Goal: Task Accomplishment & Management: Use online tool/utility

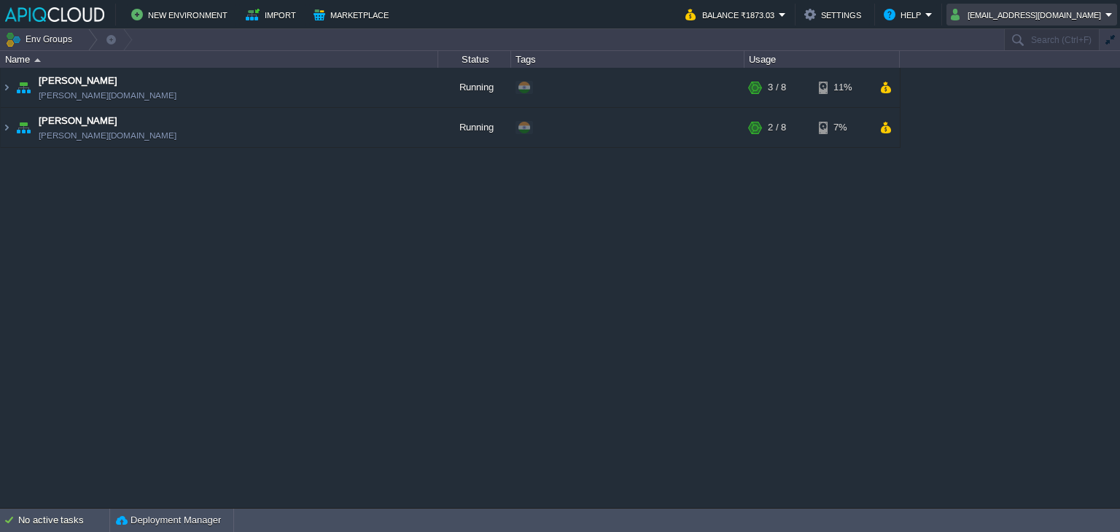
click at [1045, 15] on button "[EMAIL_ADDRESS][DOMAIN_NAME]" at bounding box center [1028, 15] width 155 height 18
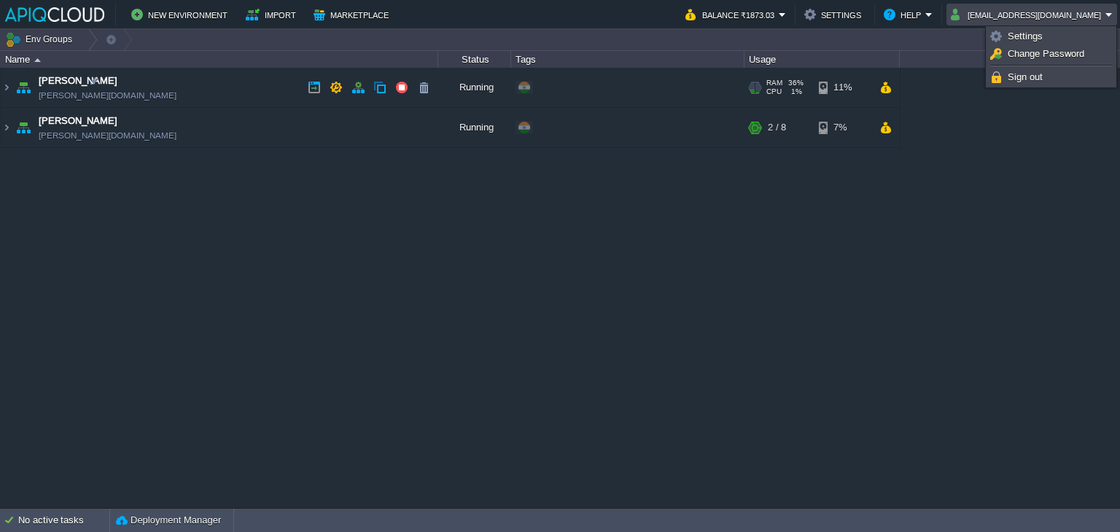
click at [251, 88] on td "Chaitanya avadhoot.in1.apiqcloud.com" at bounding box center [220, 88] width 438 height 40
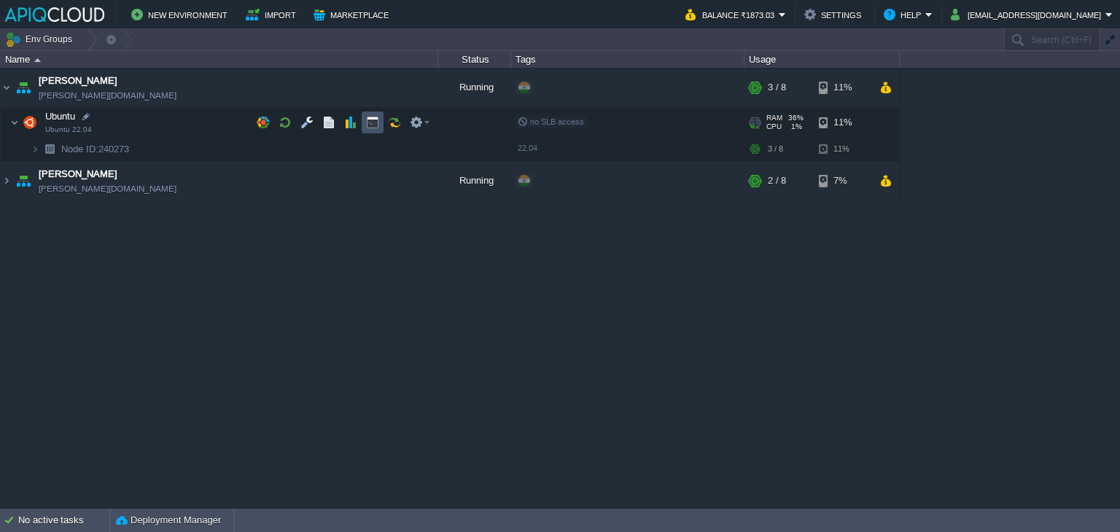
click at [368, 121] on button "button" at bounding box center [372, 122] width 13 height 13
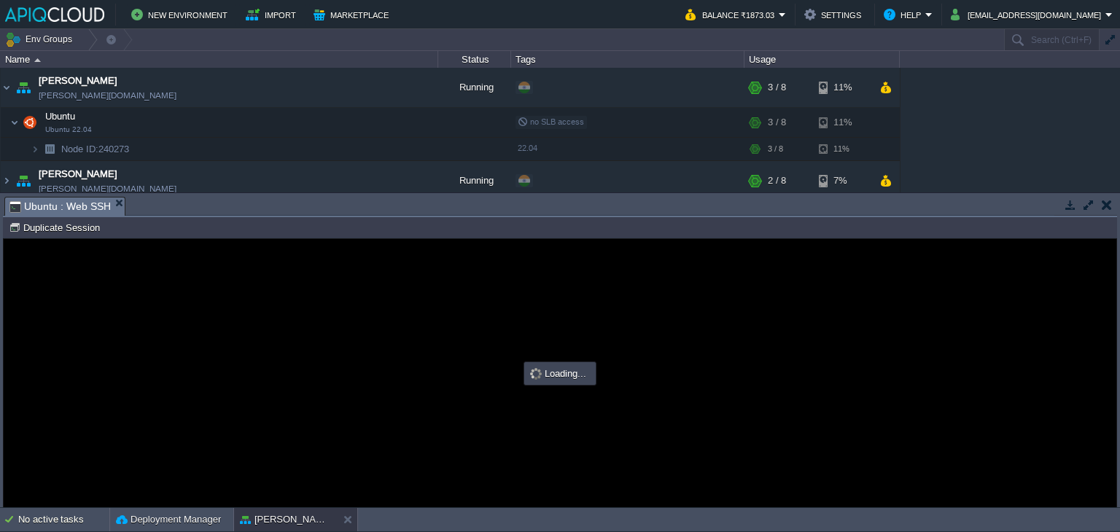
type input "#000000"
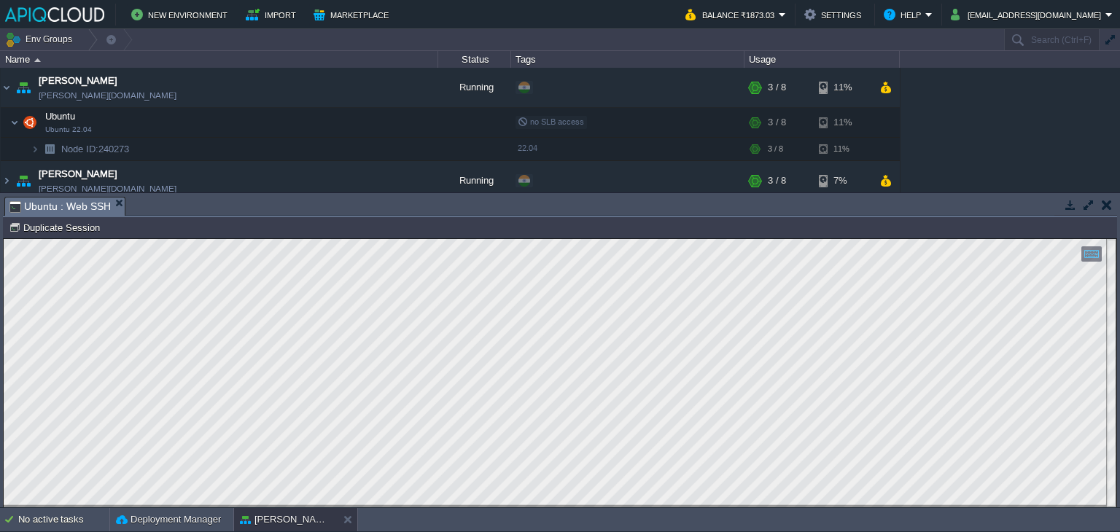
type textarea "tail-f /home/myfiles/logs/output.log"
click at [1112, 206] on td at bounding box center [1107, 205] width 18 height 18
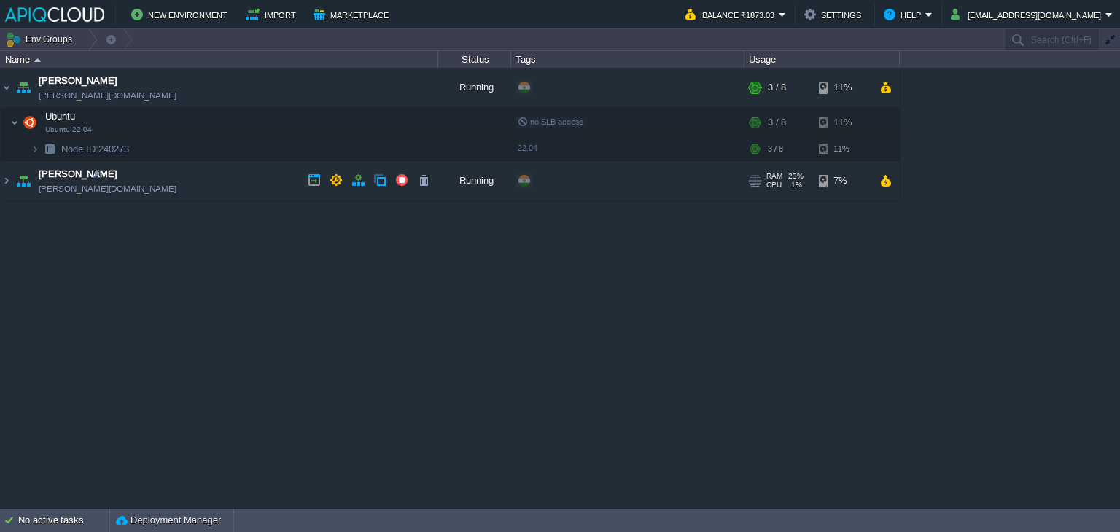
click at [278, 179] on td "Hrishikesh hrishikesh.in1.apiqcloud.com" at bounding box center [220, 181] width 438 height 40
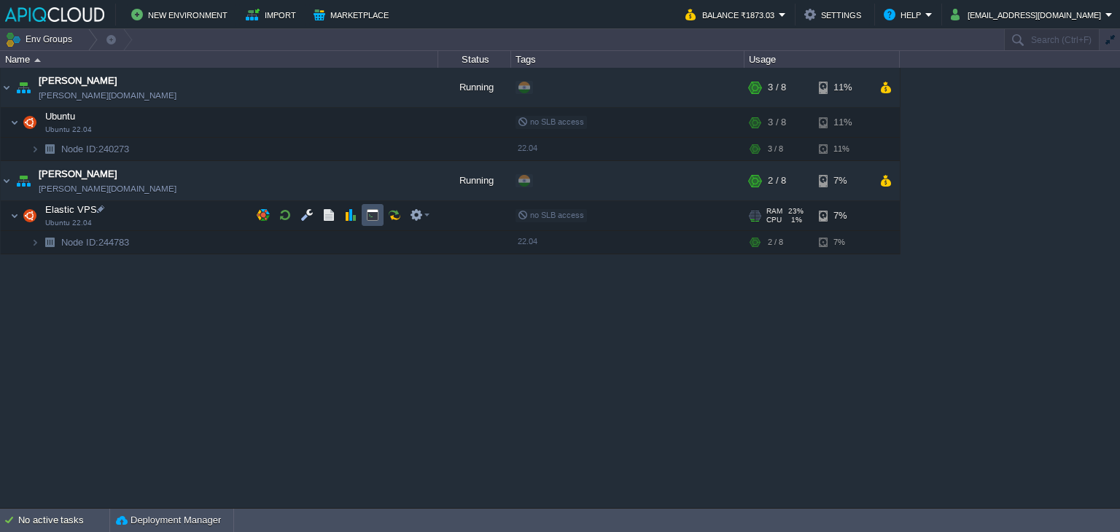
click at [371, 217] on button "button" at bounding box center [372, 215] width 13 height 13
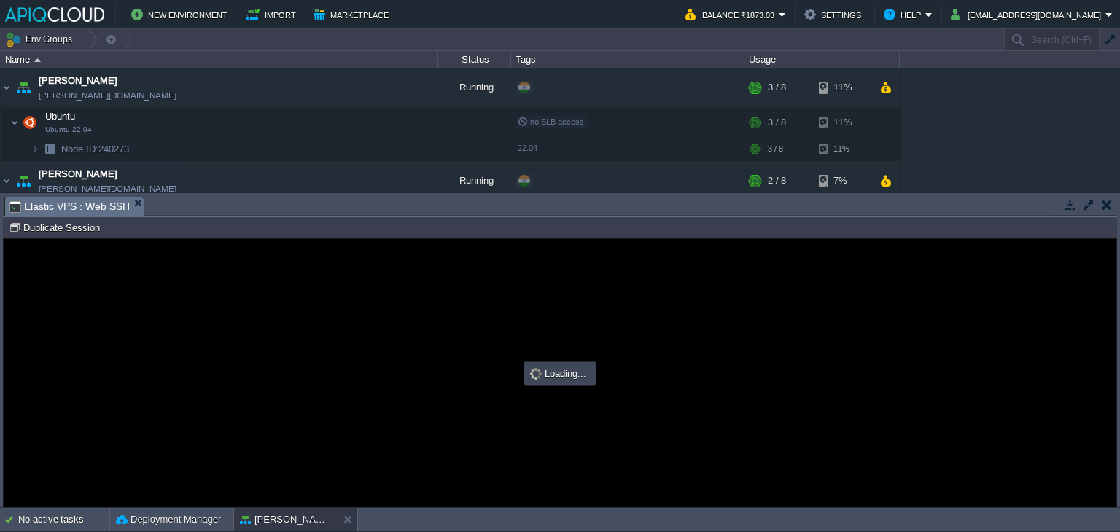
scroll to position [0, 0]
type input "#000000"
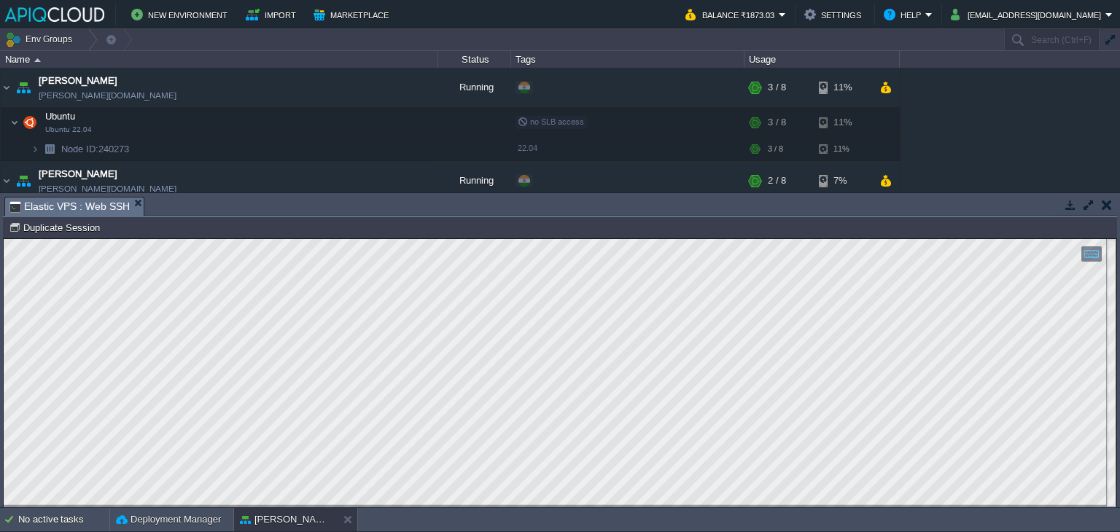
click at [1102, 204] on button "button" at bounding box center [1107, 204] width 10 height 13
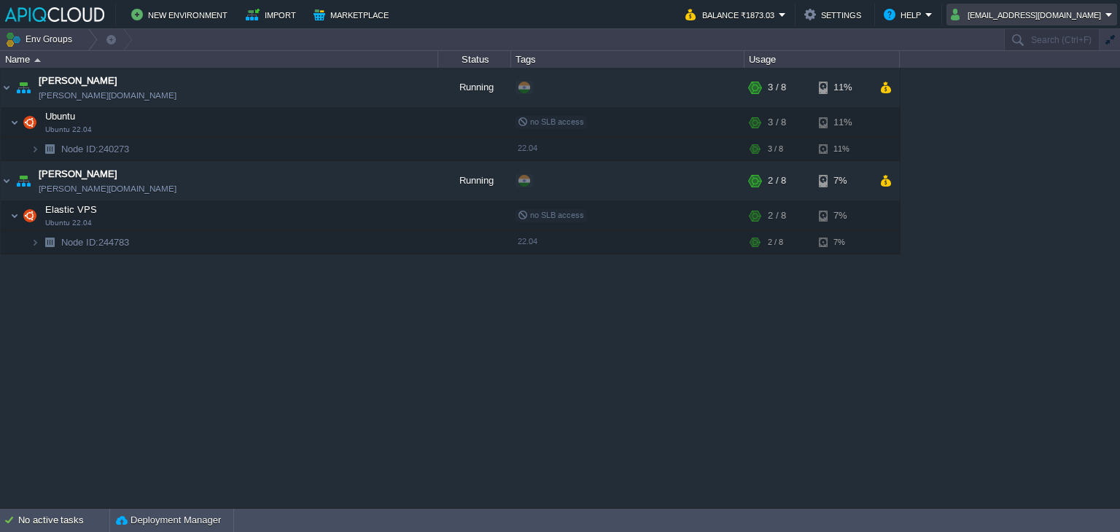
click at [1031, 12] on button "[EMAIL_ADDRESS][DOMAIN_NAME]" at bounding box center [1028, 15] width 155 height 18
click at [1036, 69] on link "Sign out" at bounding box center [1051, 77] width 126 height 16
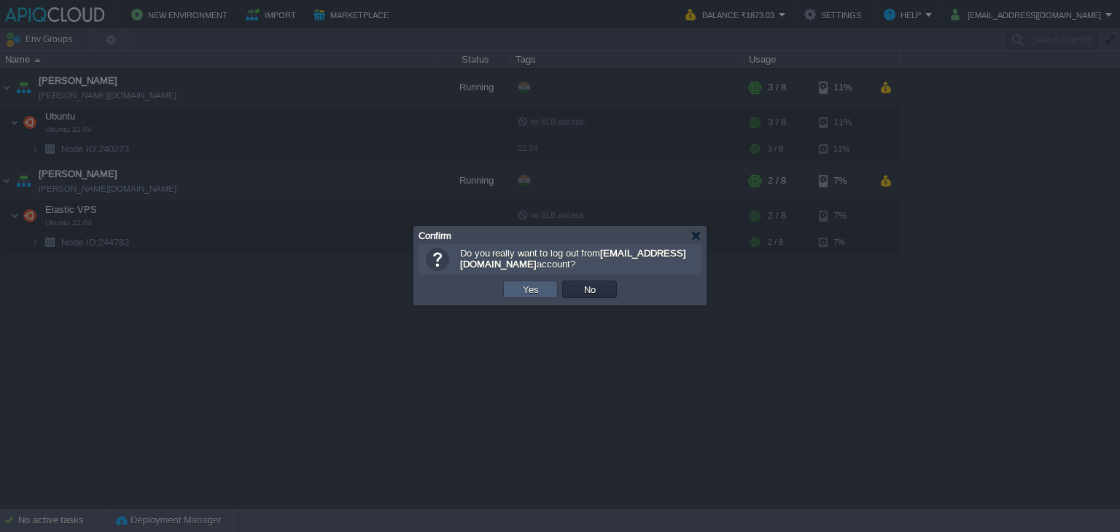
click at [524, 284] on button "Yes" at bounding box center [531, 289] width 25 height 13
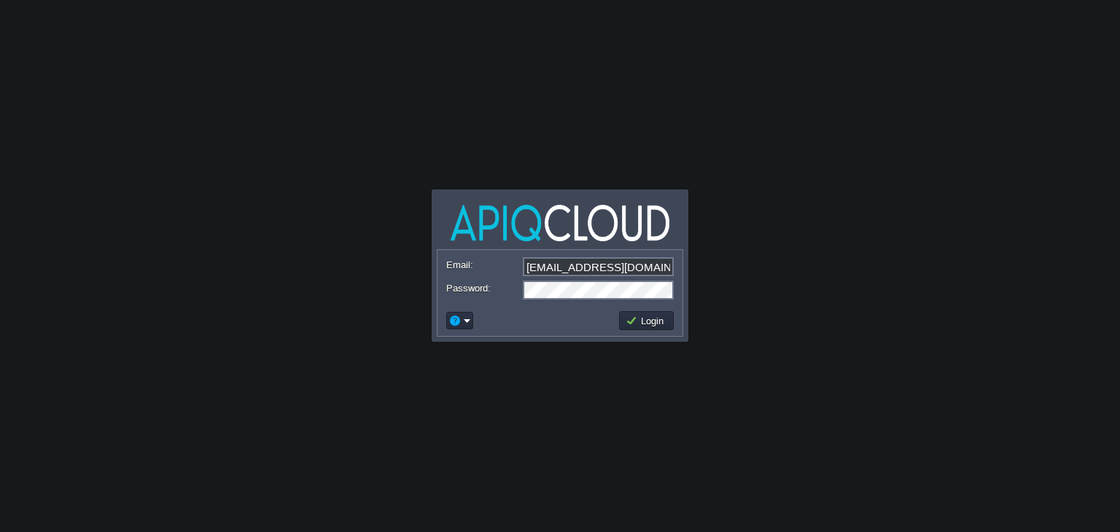
click at [595, 268] on input "[EMAIL_ADDRESS][DOMAIN_NAME]" at bounding box center [598, 266] width 151 height 19
type input "[EMAIL_ADDRESS][DOMAIN_NAME]"
click at [649, 321] on button "Login" at bounding box center [647, 320] width 42 height 13
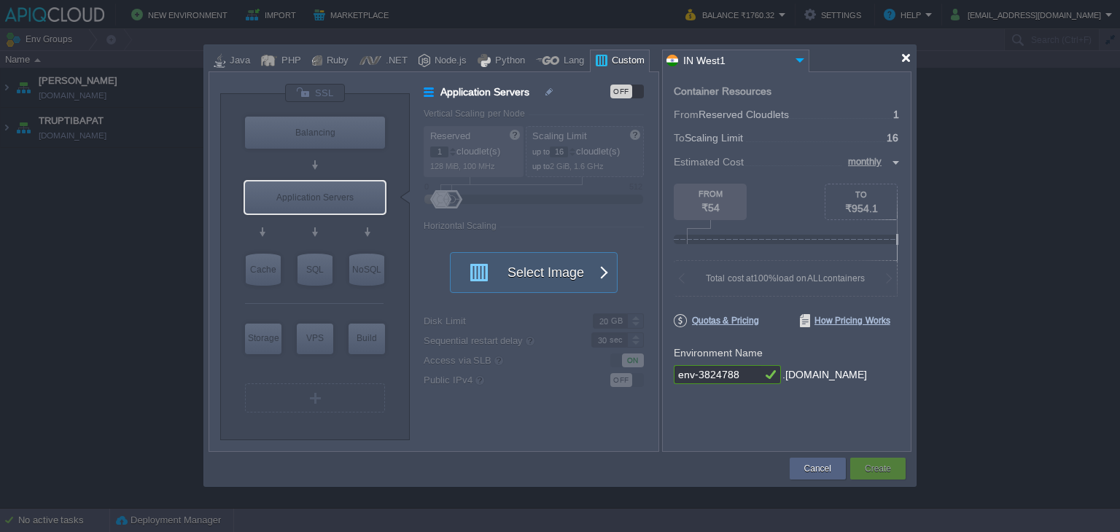
click at [907, 55] on div at bounding box center [906, 58] width 11 height 11
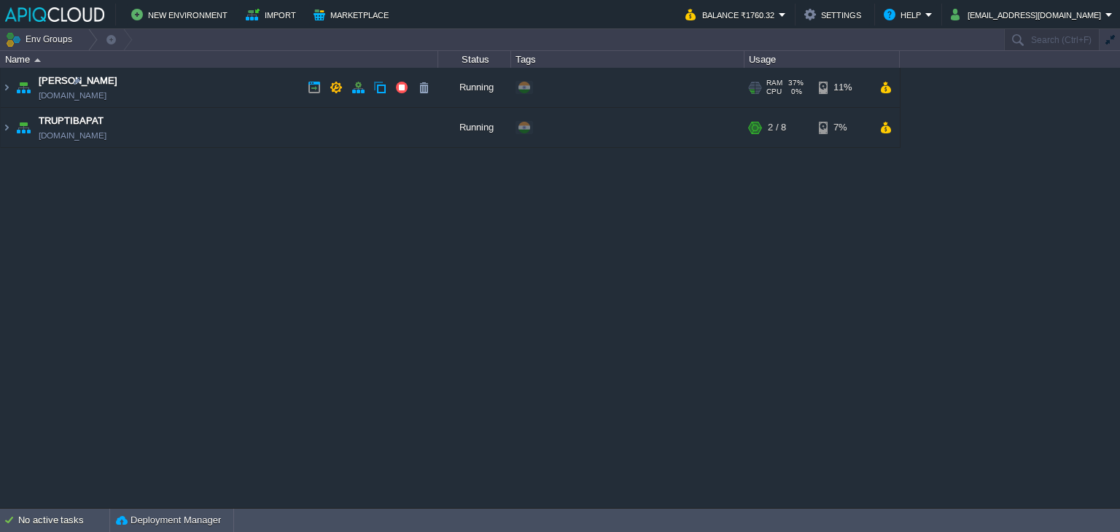
click at [287, 91] on td "Anand [DOMAIN_NAME]" at bounding box center [220, 88] width 438 height 40
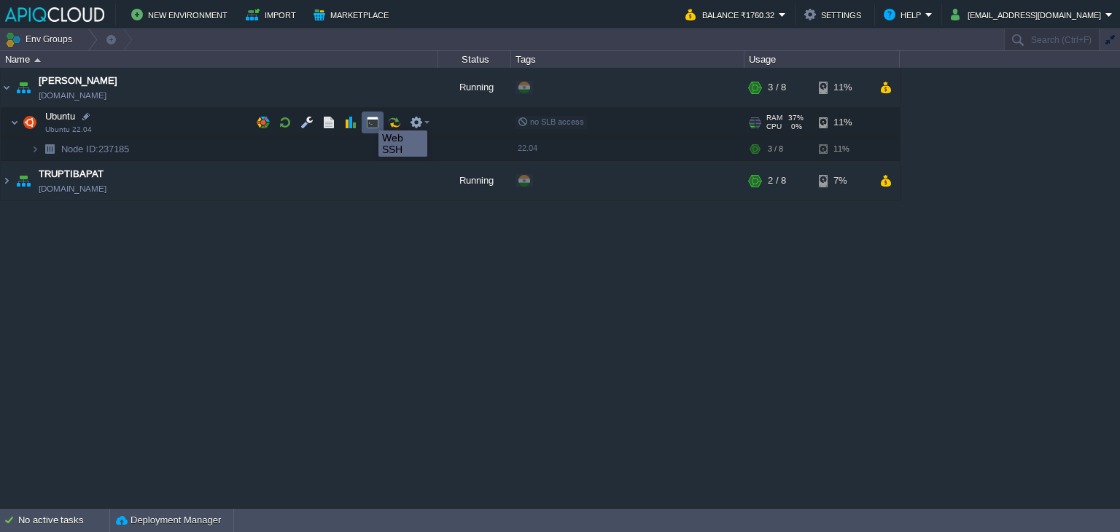
click at [371, 117] on button "button" at bounding box center [372, 122] width 13 height 13
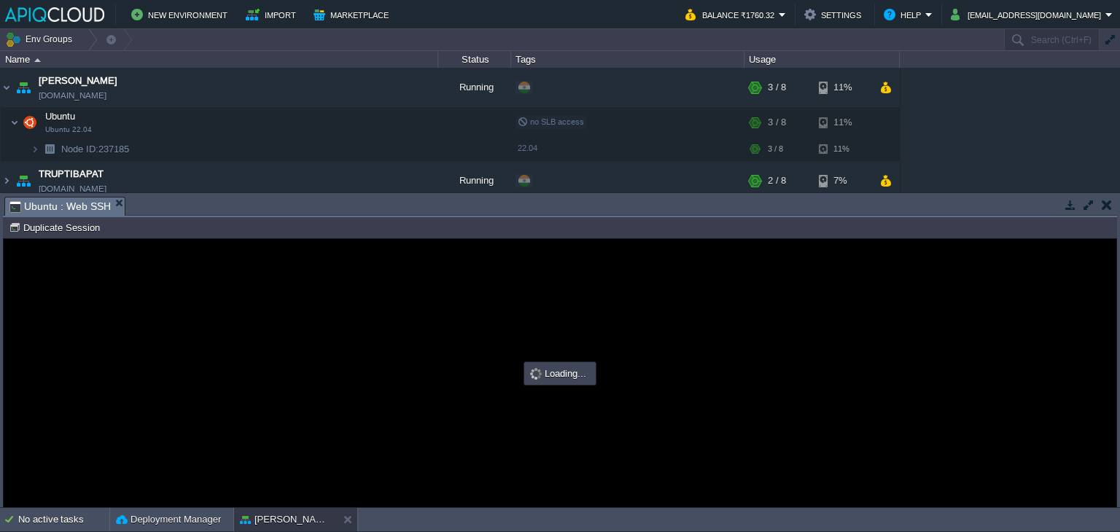
type input "#000000"
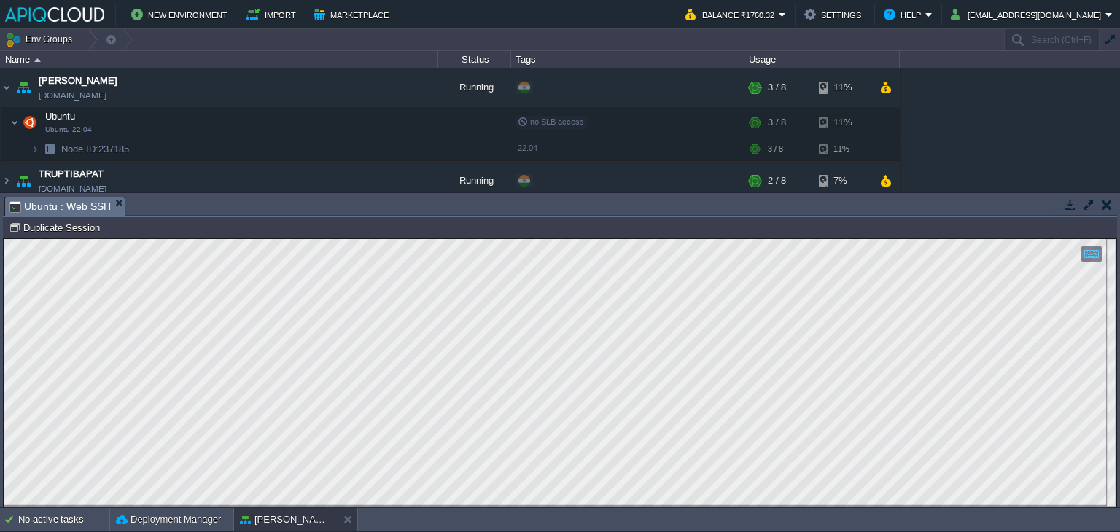
click at [1106, 208] on button "button" at bounding box center [1107, 204] width 10 height 13
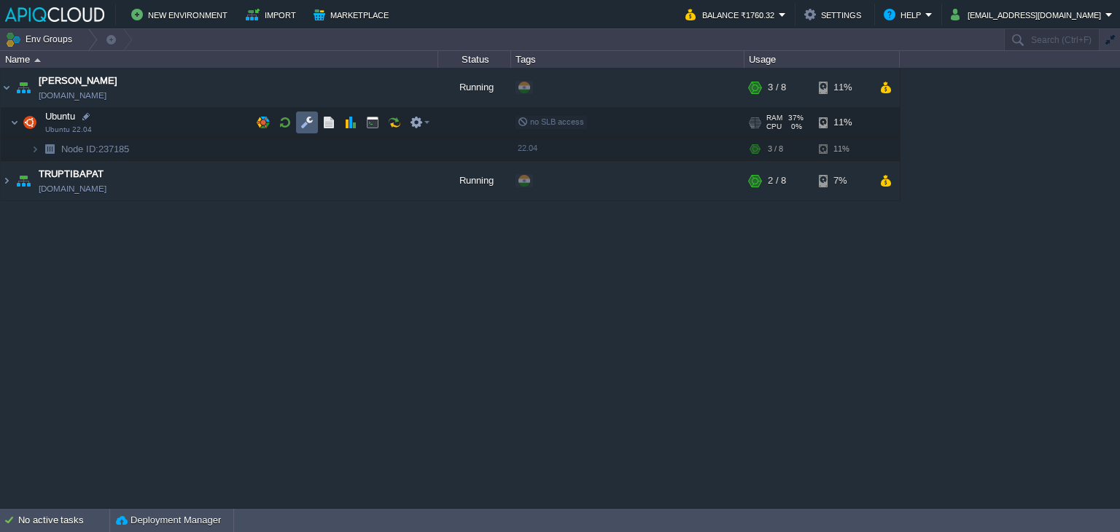
drag, startPoint x: 306, startPoint y: 125, endPoint x: 317, endPoint y: 115, distance: 15.0
click at [306, 123] on button "button" at bounding box center [307, 122] width 13 height 13
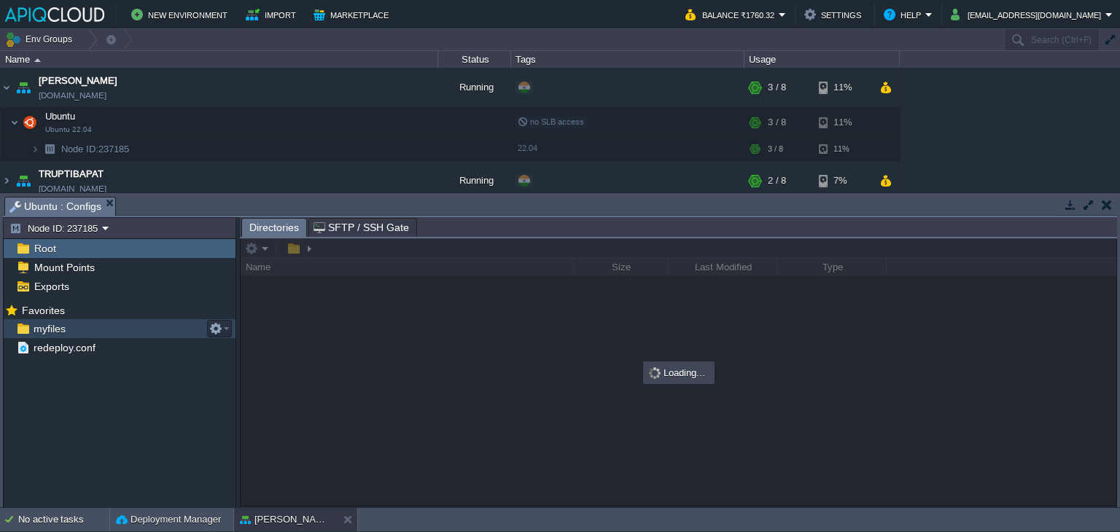
click at [54, 336] on span "myfiles" at bounding box center [49, 328] width 37 height 13
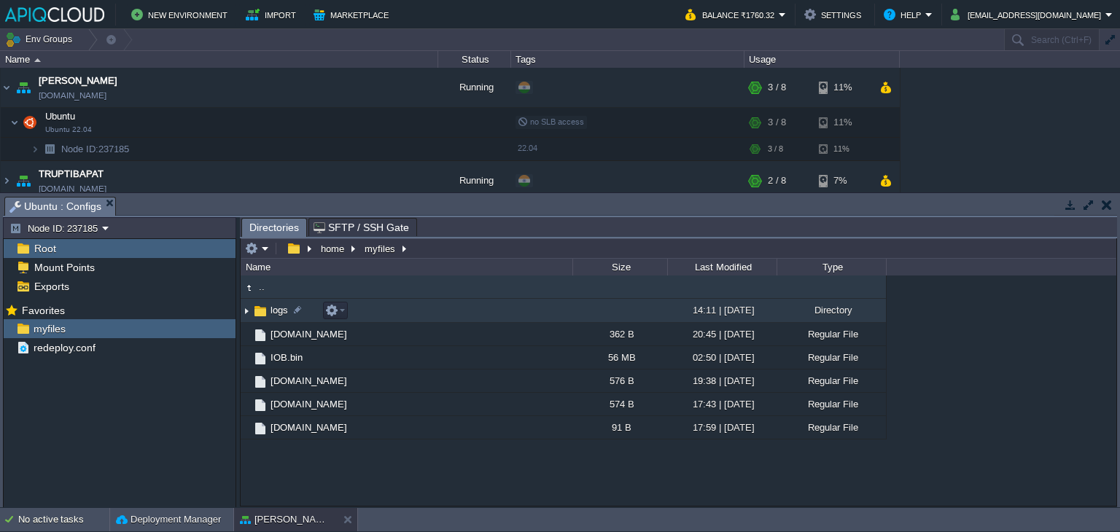
click at [245, 313] on img at bounding box center [247, 311] width 12 height 23
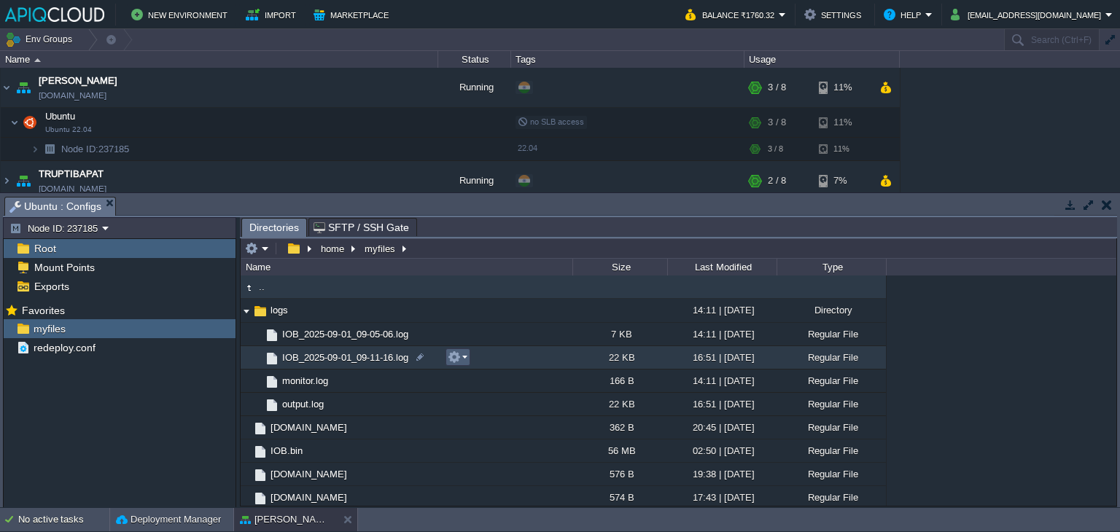
click at [463, 360] on em at bounding box center [458, 357] width 20 height 13
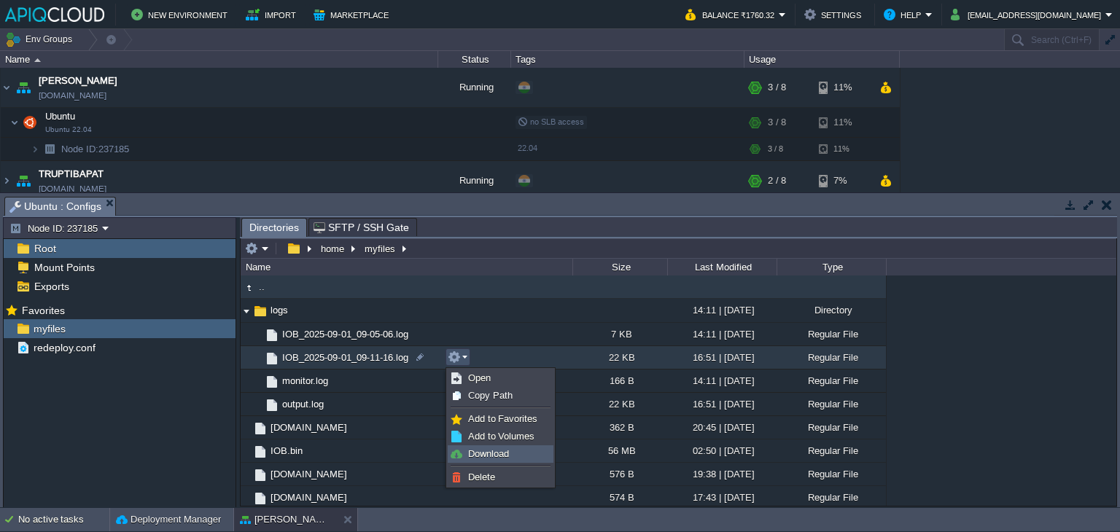
click at [478, 454] on span "Download" at bounding box center [488, 454] width 41 height 11
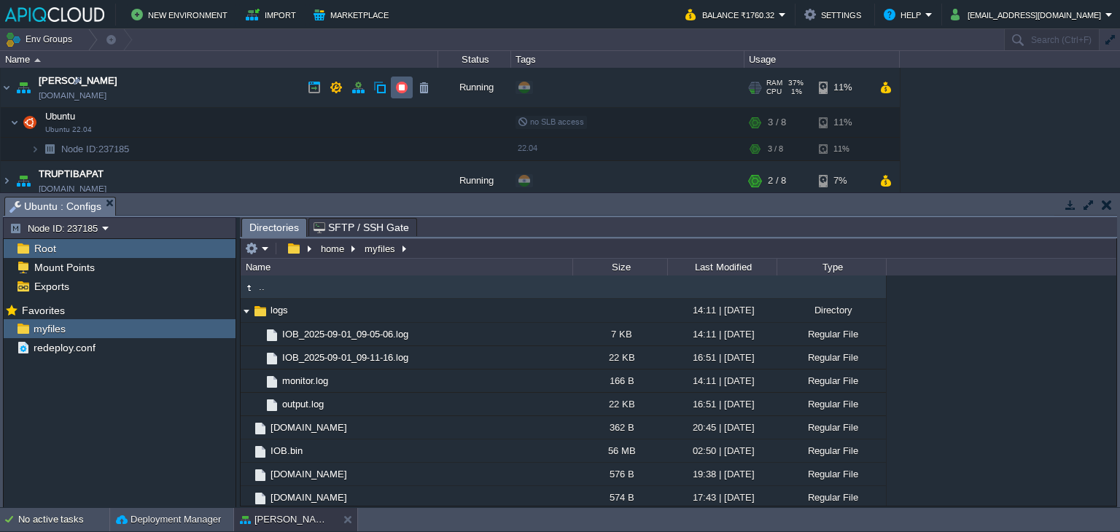
click at [401, 88] on button "button" at bounding box center [401, 87] width 13 height 13
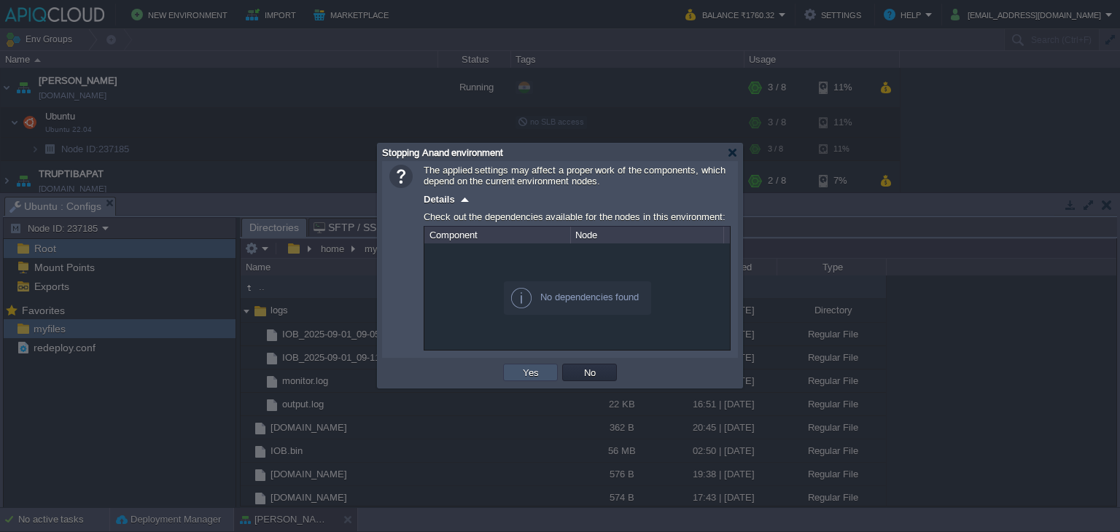
click at [528, 373] on button "Yes" at bounding box center [531, 372] width 25 height 13
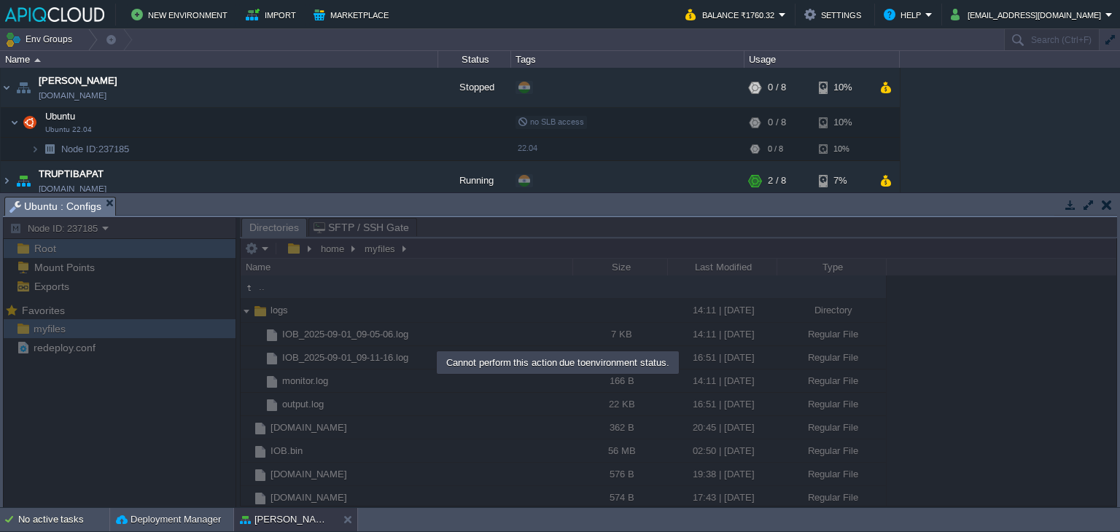
click at [1109, 208] on button "button" at bounding box center [1107, 204] width 10 height 13
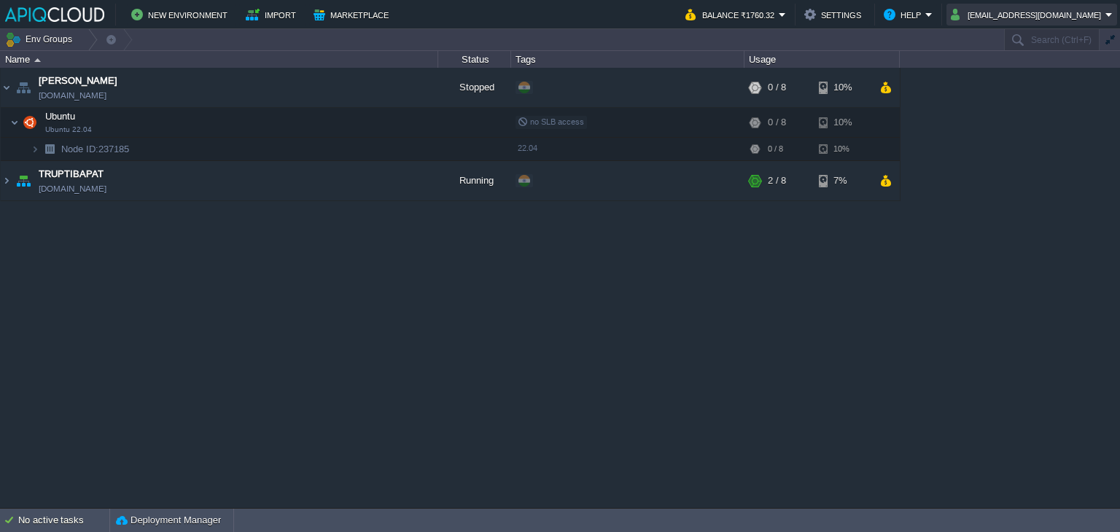
click at [1041, 17] on button "[EMAIL_ADDRESS][DOMAIN_NAME]" at bounding box center [1028, 15] width 155 height 18
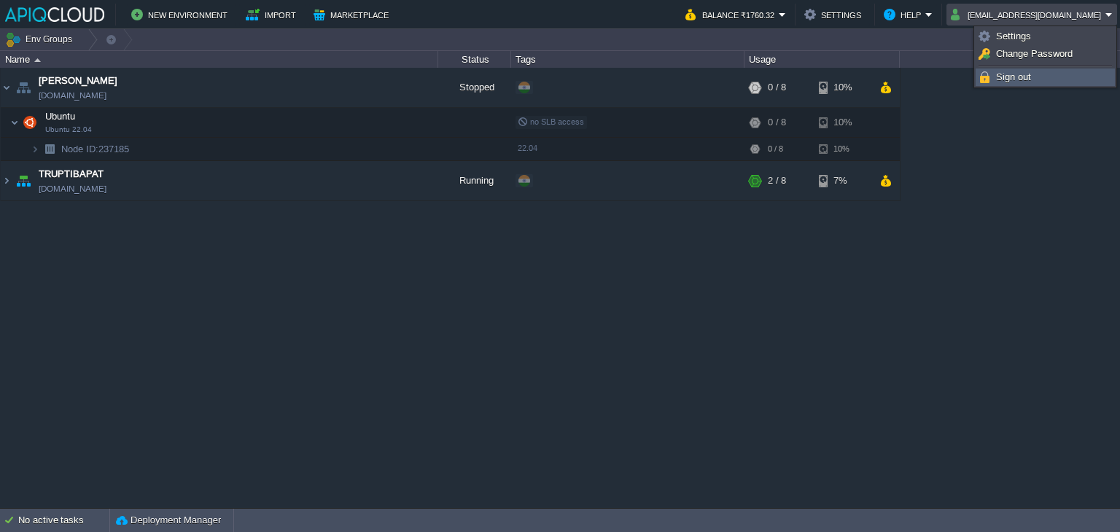
click at [1012, 77] on span "Sign out" at bounding box center [1013, 76] width 35 height 11
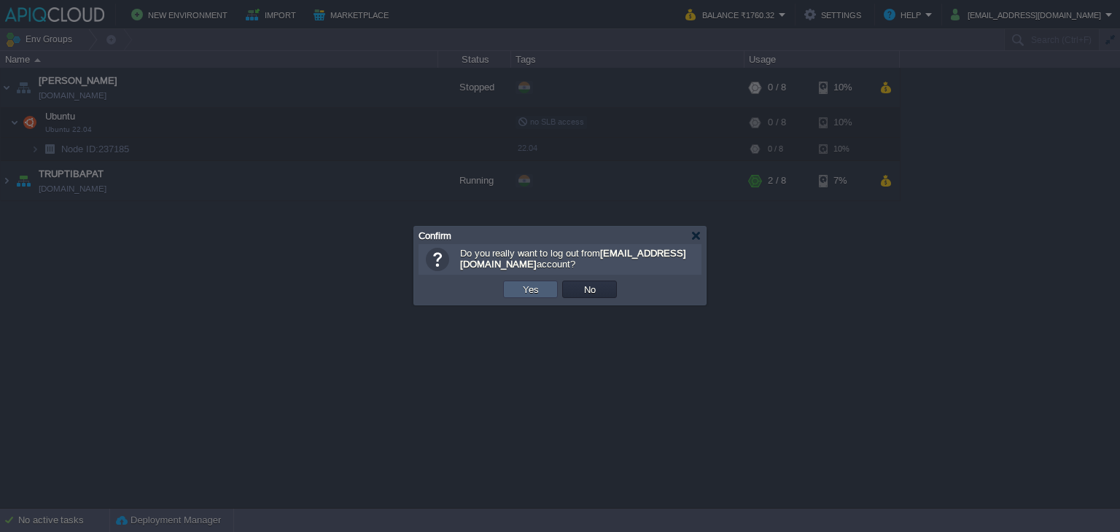
click at [523, 292] on button "Yes" at bounding box center [531, 289] width 25 height 13
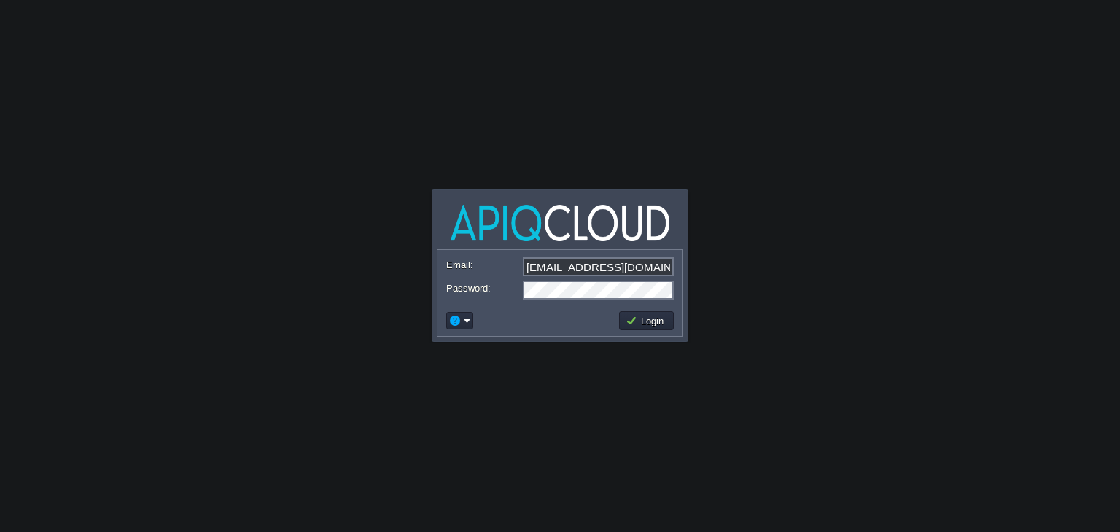
click at [629, 270] on input "[EMAIL_ADDRESS][DOMAIN_NAME]" at bounding box center [598, 266] width 151 height 19
type input "[EMAIL_ADDRESS][DOMAIN_NAME]"
click at [643, 322] on button "Login" at bounding box center [647, 320] width 42 height 13
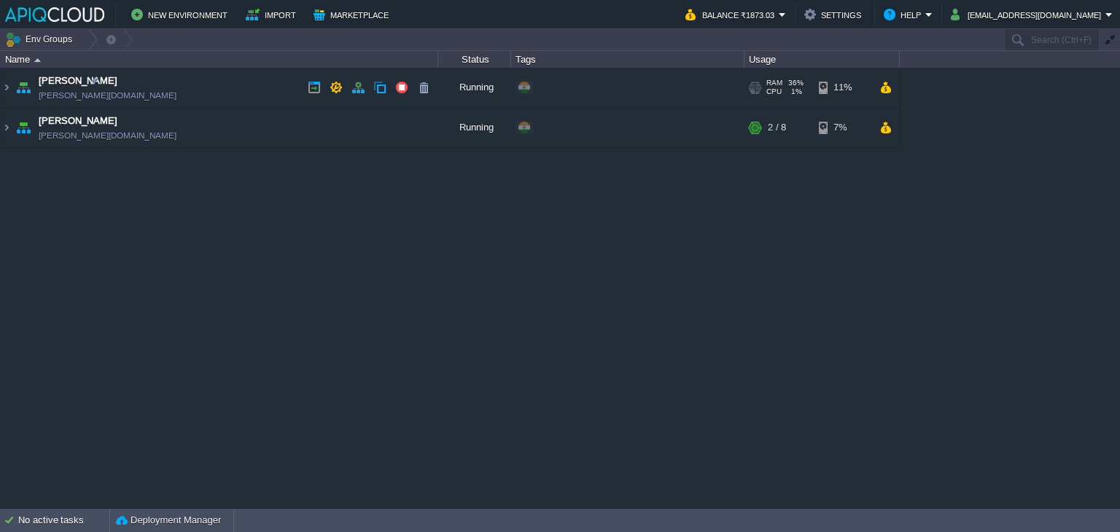
click at [265, 85] on td "Chaitanya avadhoot.in1.apiqcloud.com" at bounding box center [220, 88] width 438 height 40
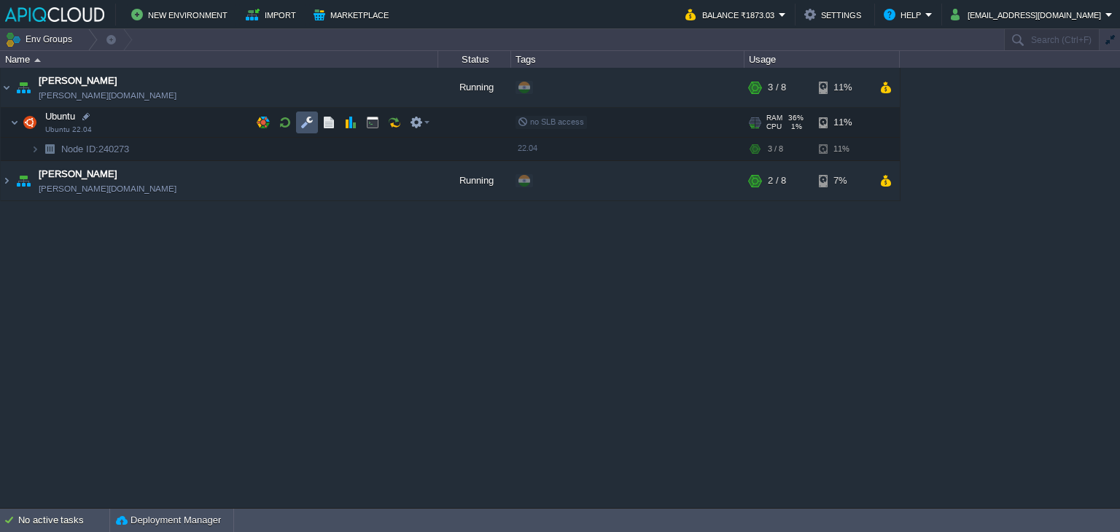
click at [306, 117] on button "button" at bounding box center [307, 122] width 13 height 13
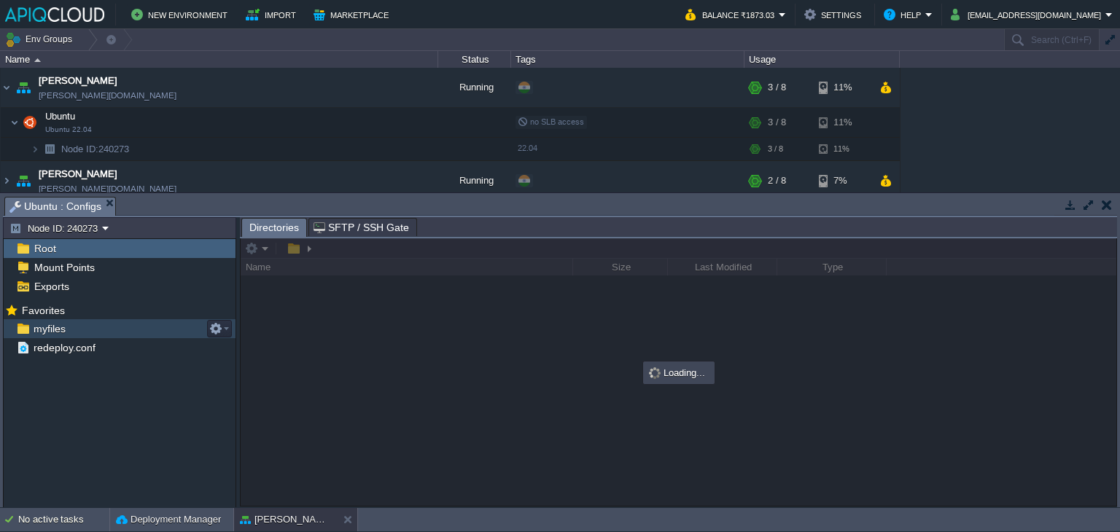
click at [47, 325] on span "myfiles" at bounding box center [49, 328] width 37 height 13
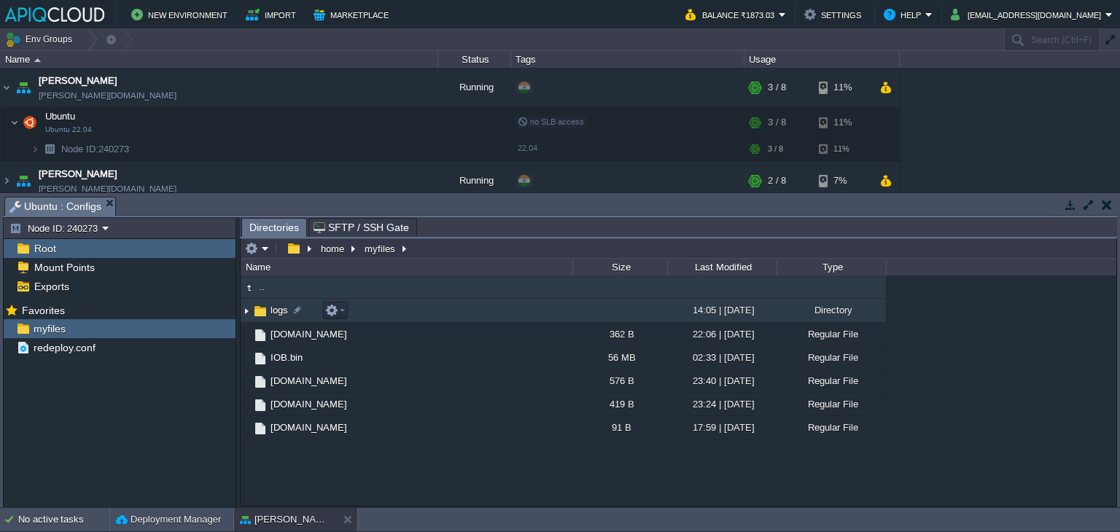
click at [241, 310] on img at bounding box center [247, 311] width 12 height 23
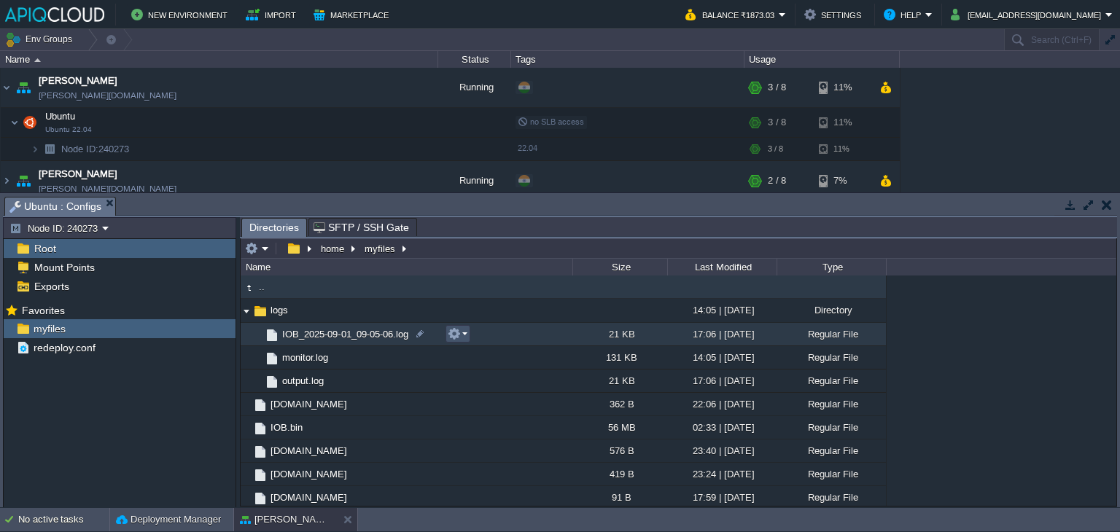
click at [458, 334] on button "button" at bounding box center [454, 333] width 13 height 13
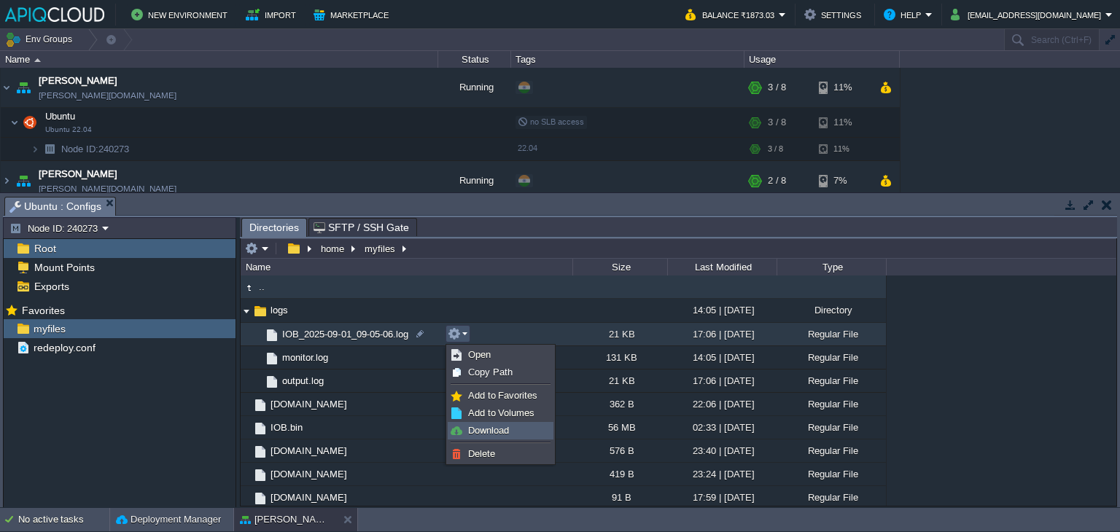
click at [486, 426] on span "Download" at bounding box center [488, 430] width 41 height 11
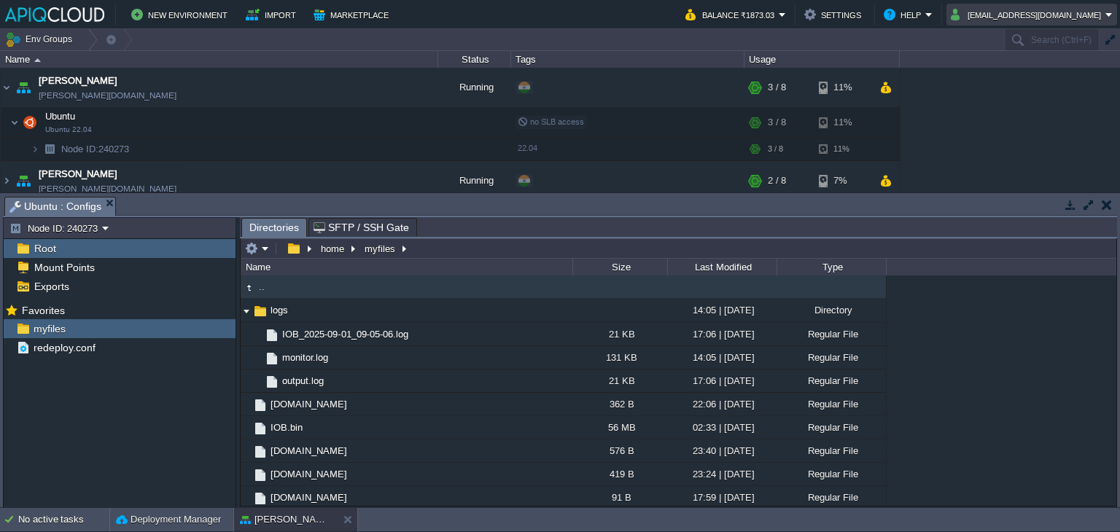
click at [1035, 14] on button "[EMAIL_ADDRESS][DOMAIN_NAME]" at bounding box center [1028, 15] width 155 height 18
click at [1024, 82] on span "Sign out" at bounding box center [1025, 76] width 35 height 11
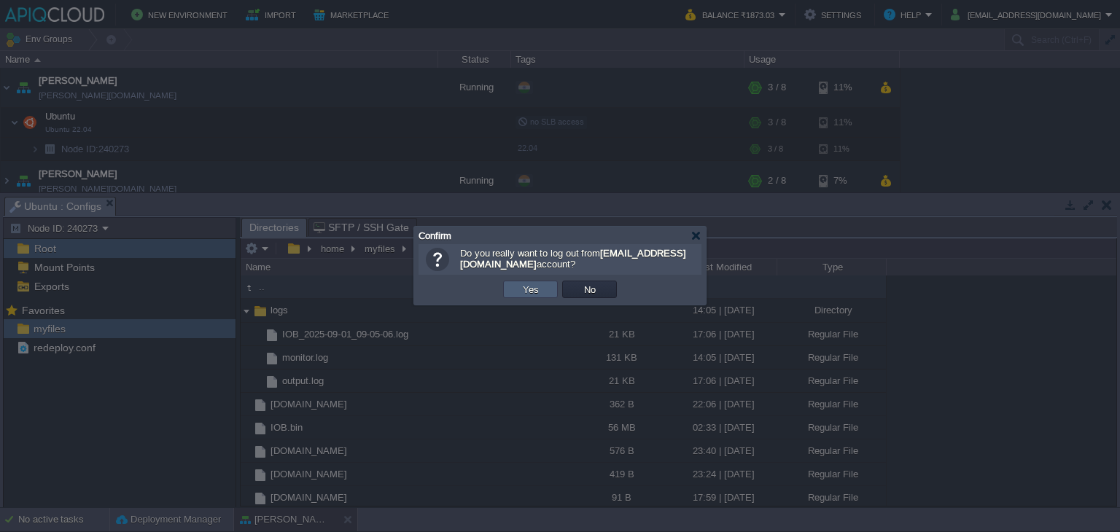
click at [533, 288] on button "Yes" at bounding box center [531, 289] width 25 height 13
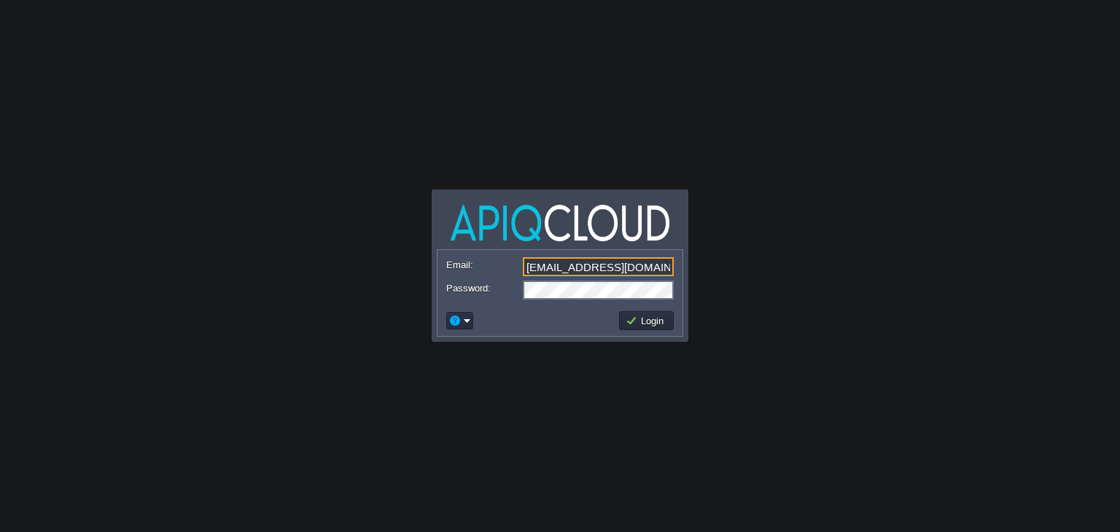
click at [610, 257] on input "[EMAIL_ADDRESS][DOMAIN_NAME]" at bounding box center [598, 266] width 151 height 19
type input "[EMAIL_ADDRESS][DOMAIN_NAME]"
click at [640, 319] on button "Login" at bounding box center [647, 320] width 42 height 13
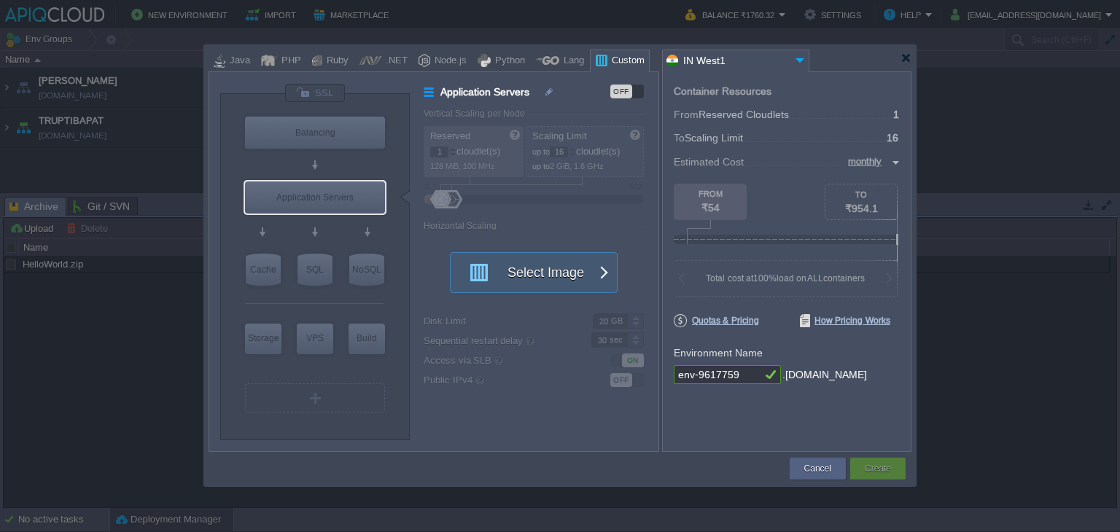
click at [1047, 389] on div at bounding box center [560, 266] width 1120 height 532
click at [904, 58] on div at bounding box center [906, 58] width 11 height 11
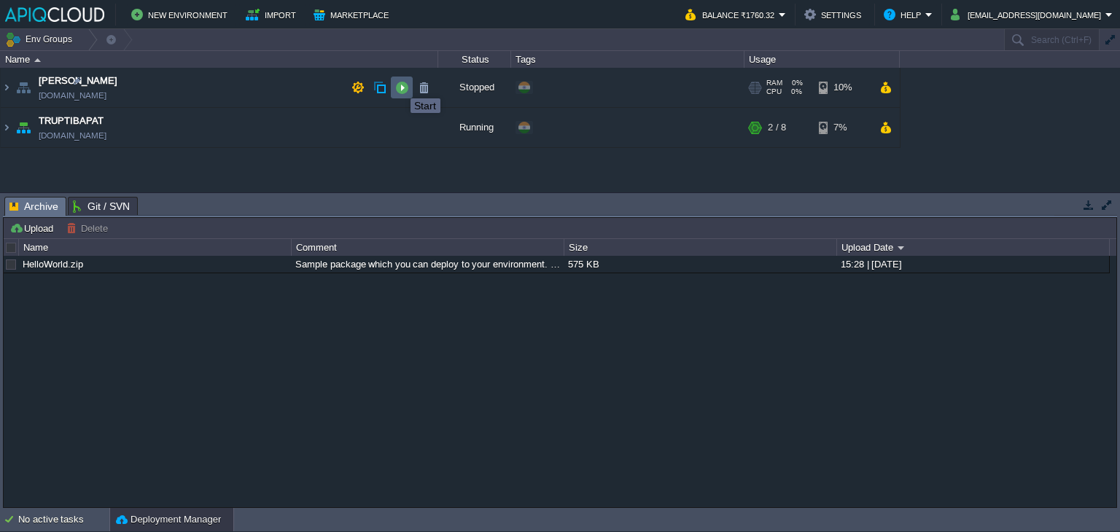
click at [400, 85] on button "button" at bounding box center [401, 87] width 13 height 13
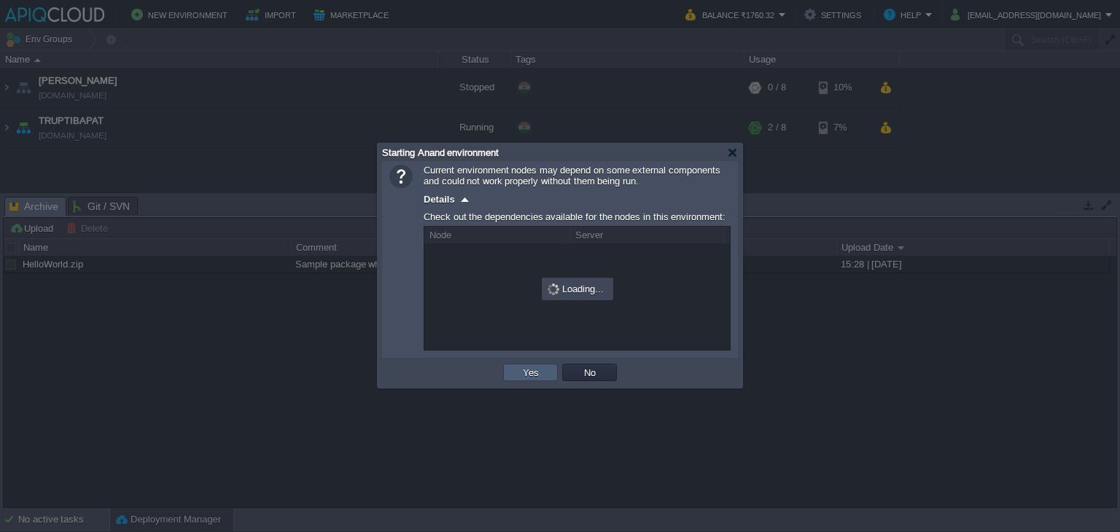
click at [513, 373] on td "Yes" at bounding box center [530, 373] width 55 height 18
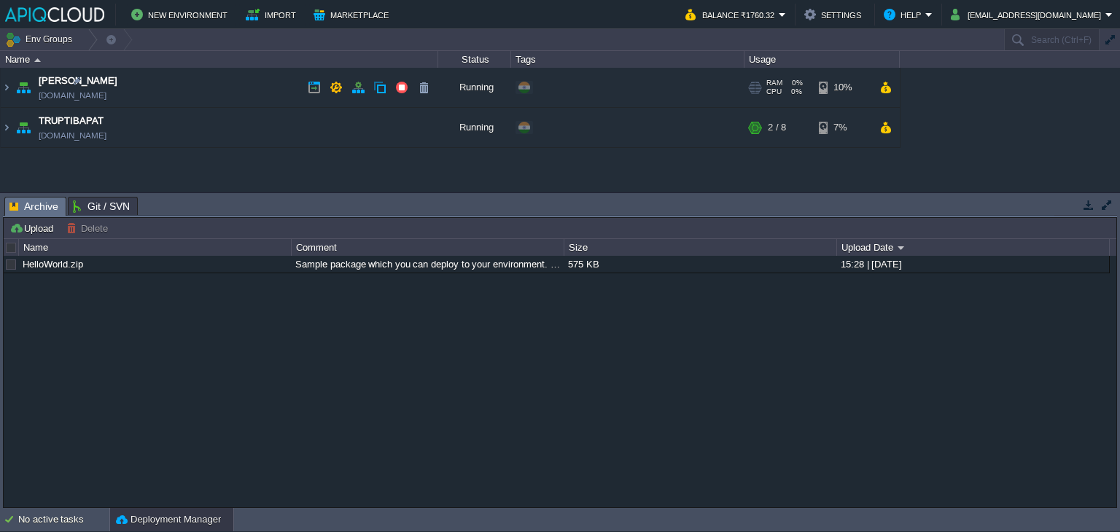
click at [251, 84] on td "Anand [DOMAIN_NAME]" at bounding box center [220, 88] width 438 height 40
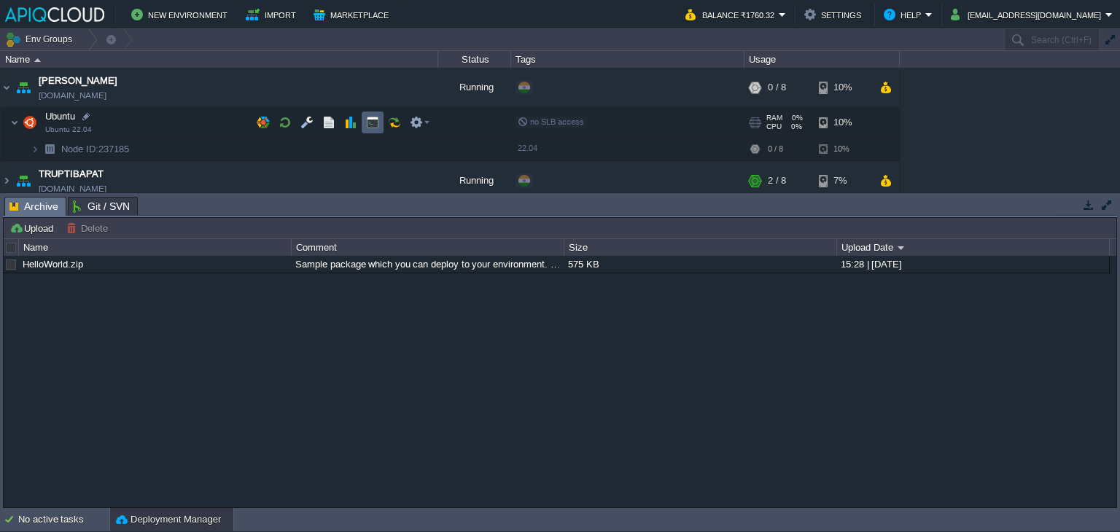
click at [373, 123] on button "button" at bounding box center [372, 122] width 13 height 13
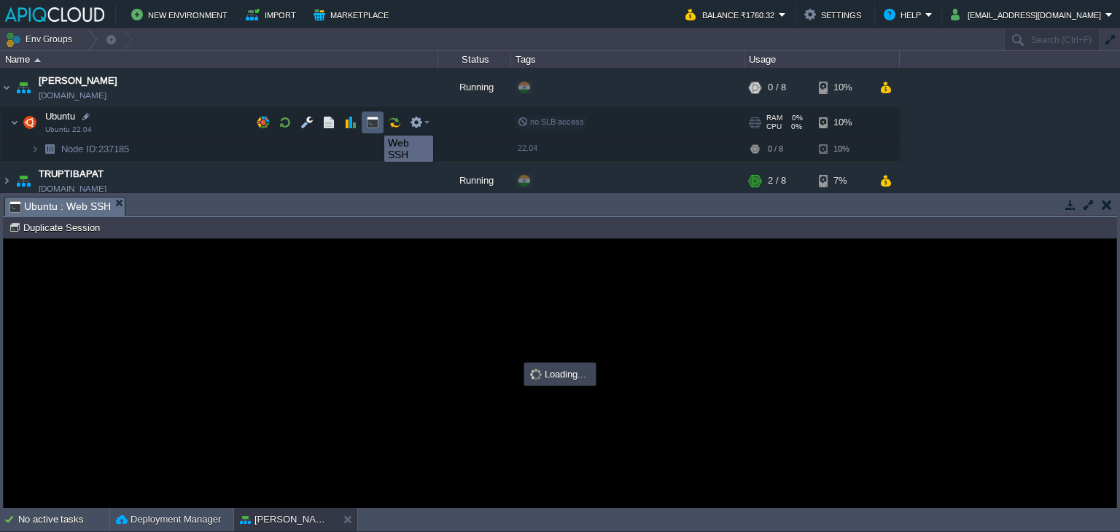
type input "#000000"
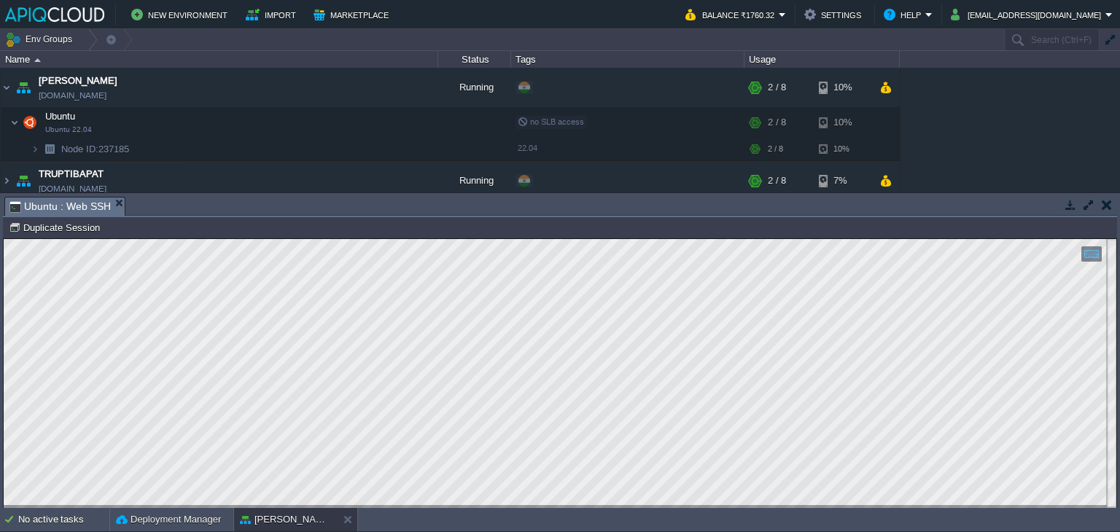
click at [1105, 202] on button "button" at bounding box center [1107, 204] width 10 height 13
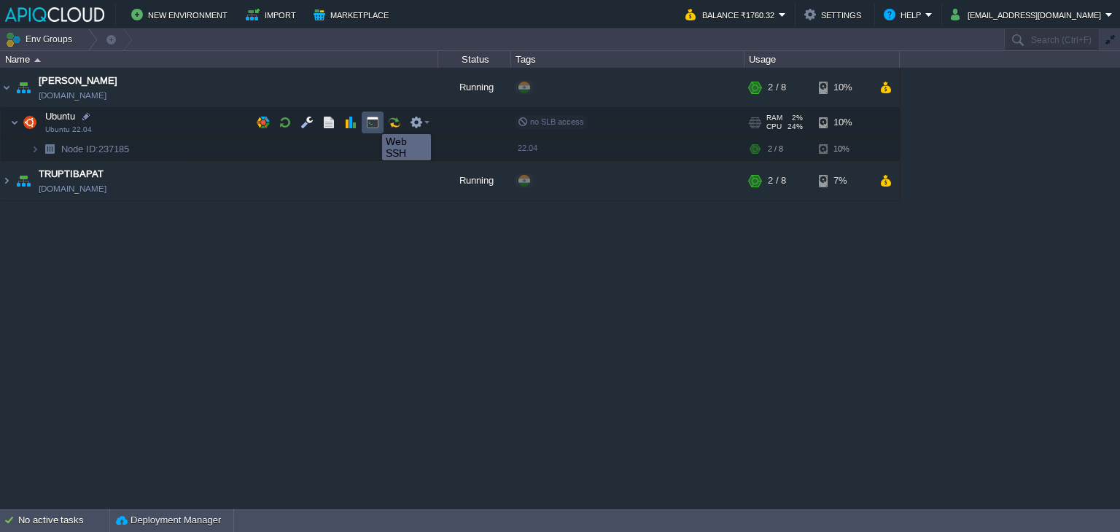
click at [371, 121] on button "button" at bounding box center [372, 122] width 13 height 13
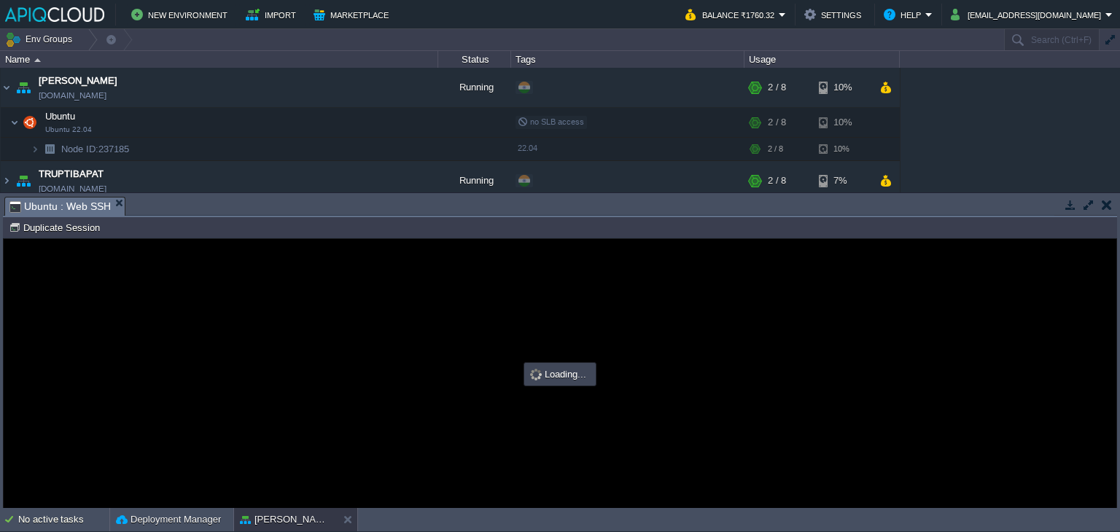
type input "#000000"
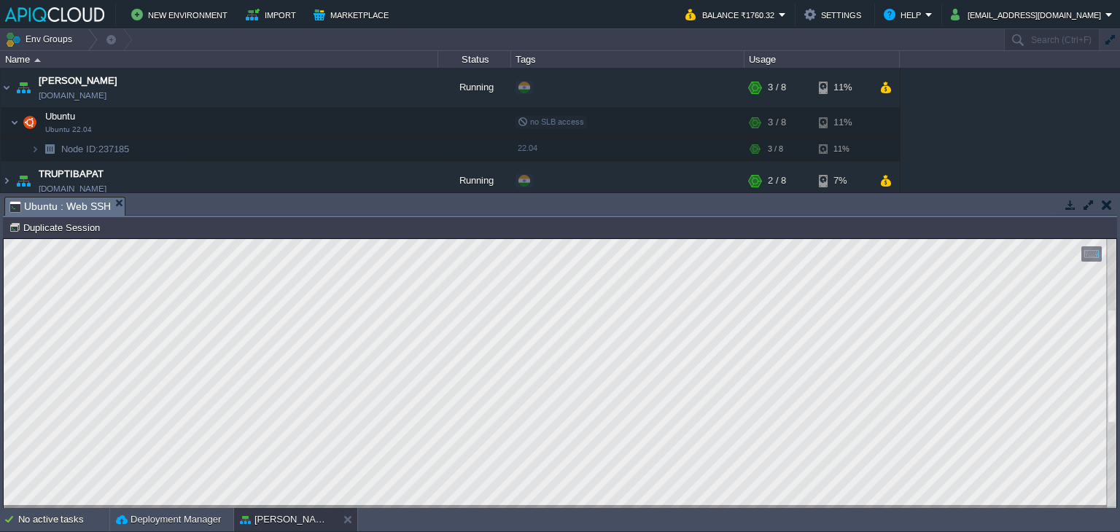
type textarea "[DATE] 12:30:14,541 - ERROR - LTP fetch error for NIFTY02SEP2524400CE: Couldn't…"
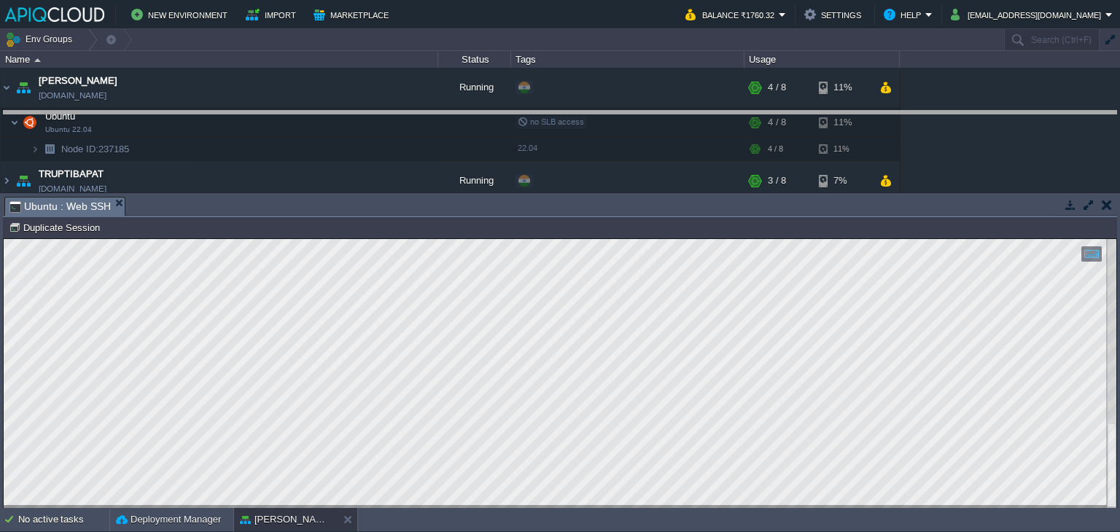
drag, startPoint x: 648, startPoint y: 203, endPoint x: 662, endPoint y: 117, distance: 87.2
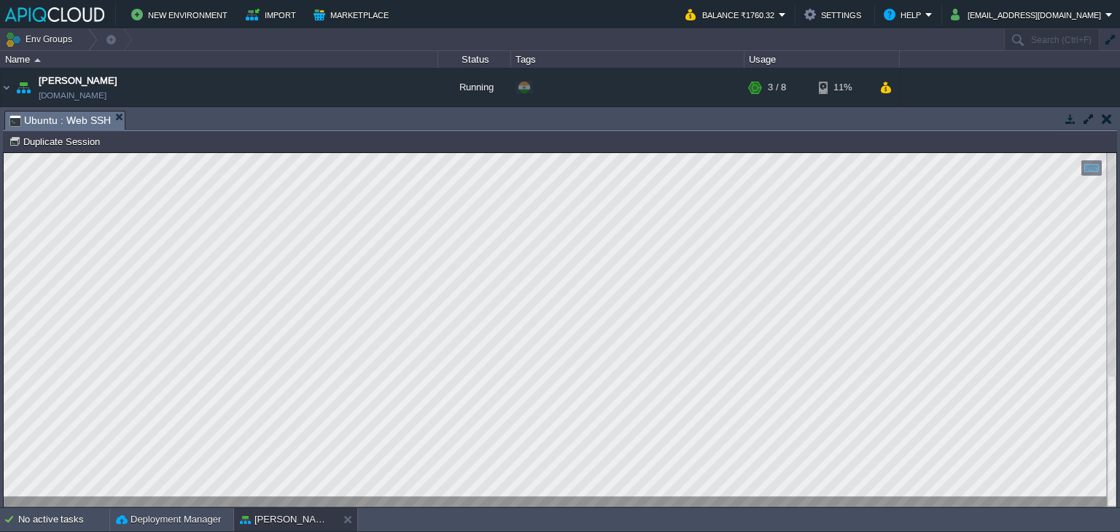
click at [1106, 120] on button "button" at bounding box center [1107, 118] width 10 height 13
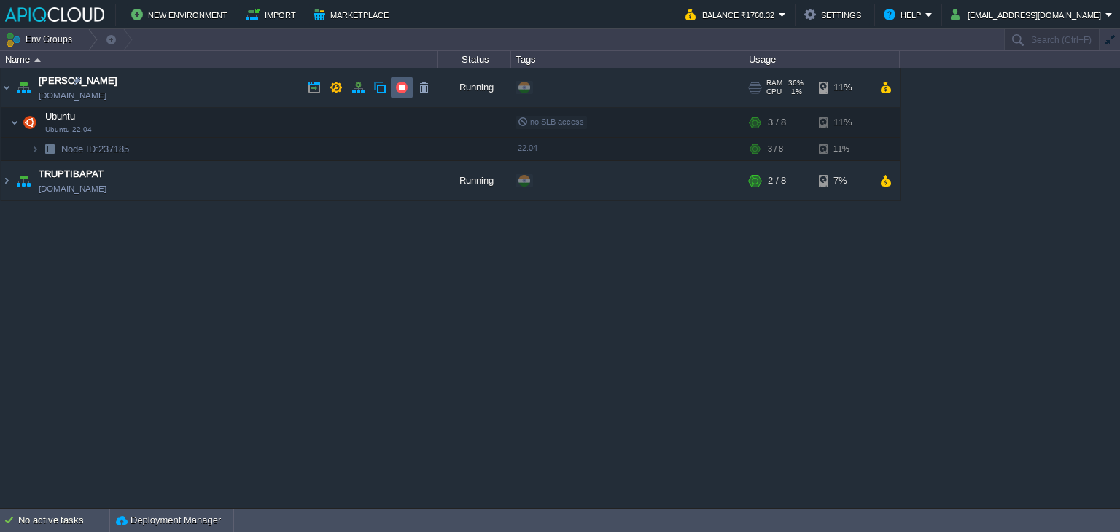
click at [406, 80] on td at bounding box center [402, 88] width 22 height 22
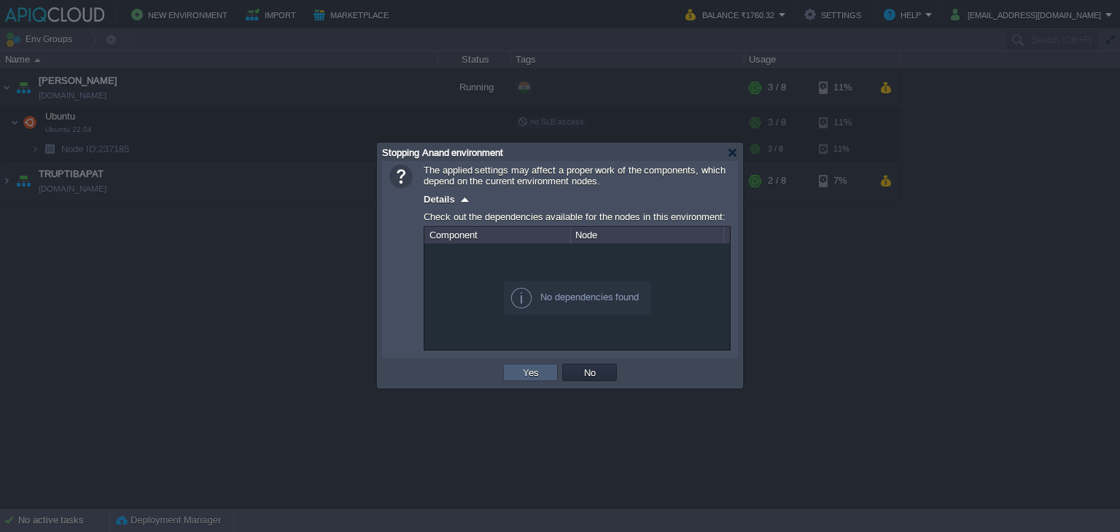
click at [532, 365] on td "Yes" at bounding box center [530, 373] width 55 height 18
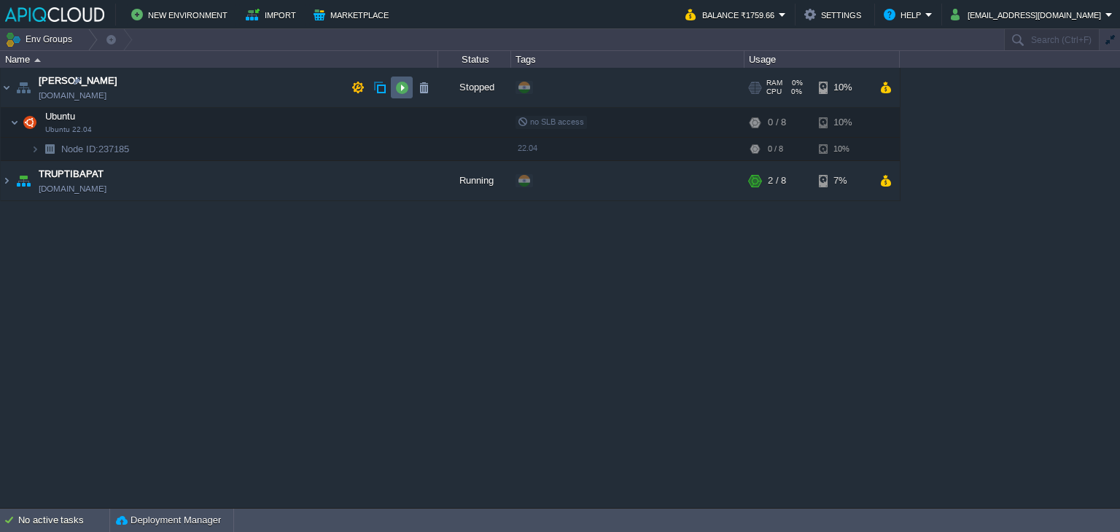
click at [398, 87] on button "button" at bounding box center [401, 87] width 13 height 13
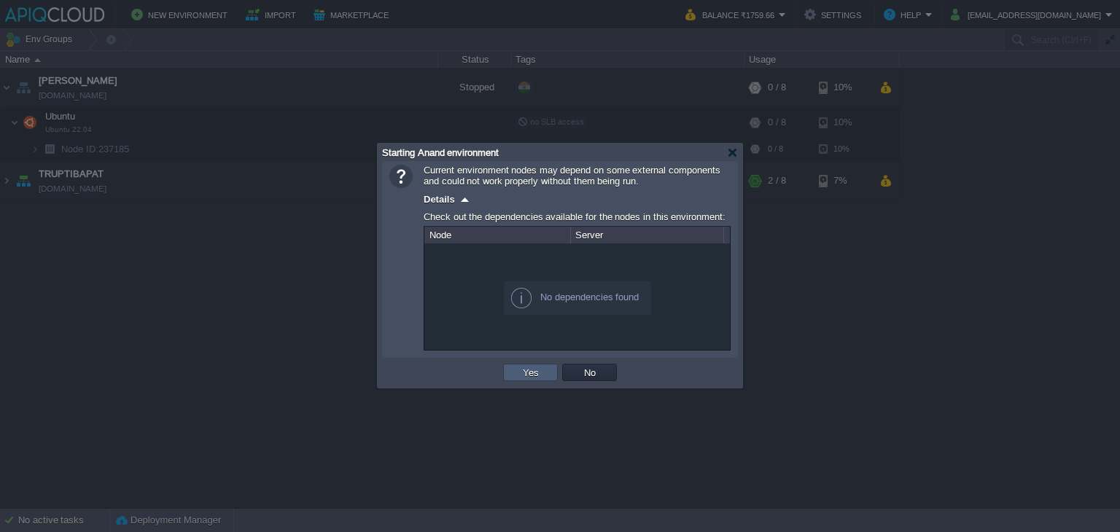
click at [531, 371] on button "Yes" at bounding box center [531, 372] width 25 height 13
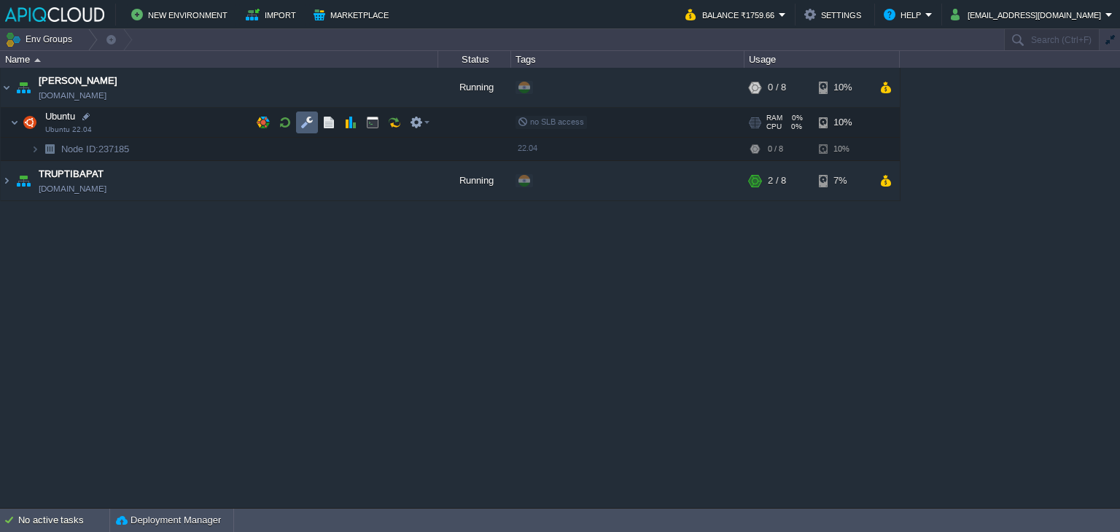
click at [308, 120] on button "button" at bounding box center [307, 122] width 13 height 13
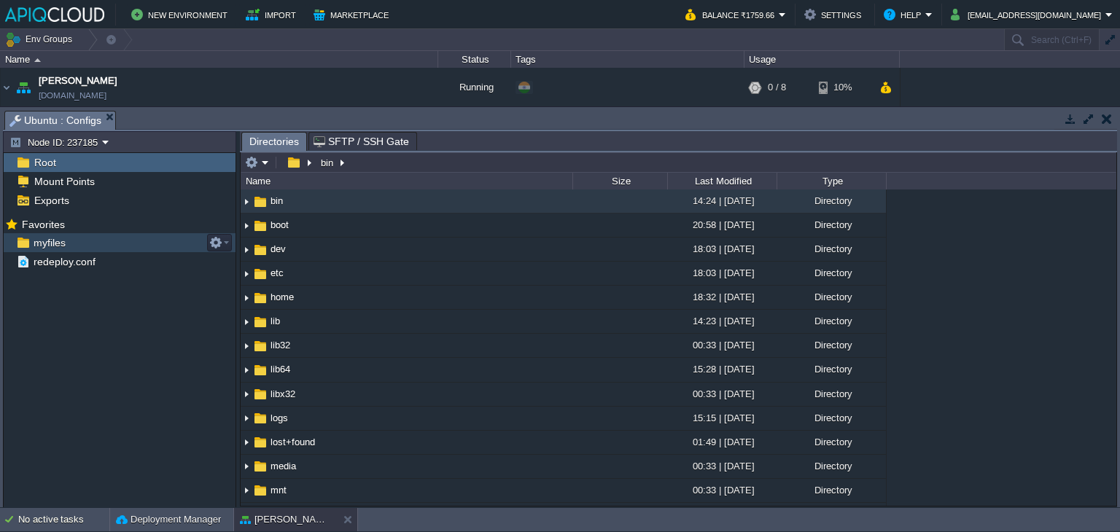
click at [44, 241] on span "myfiles" at bounding box center [49, 242] width 37 height 13
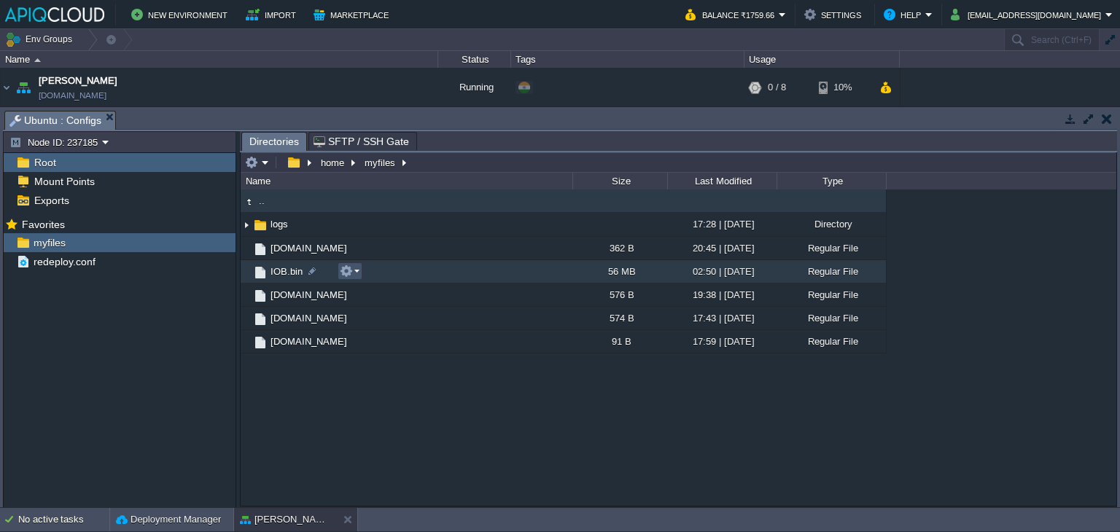
click at [352, 272] on button "button" at bounding box center [346, 271] width 13 height 13
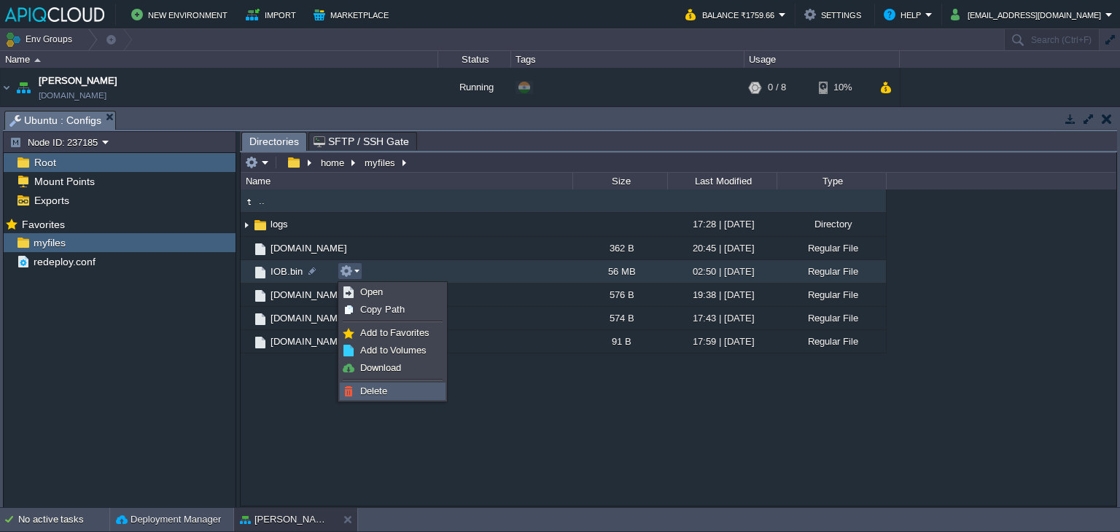
click at [384, 389] on span "Delete" at bounding box center [373, 391] width 27 height 11
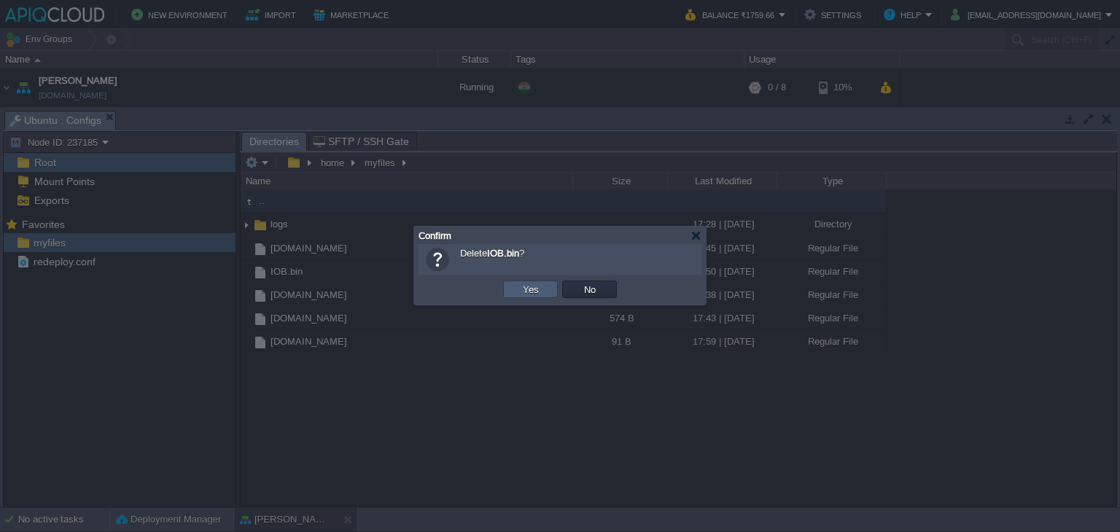
click at [530, 291] on button "Yes" at bounding box center [531, 289] width 25 height 13
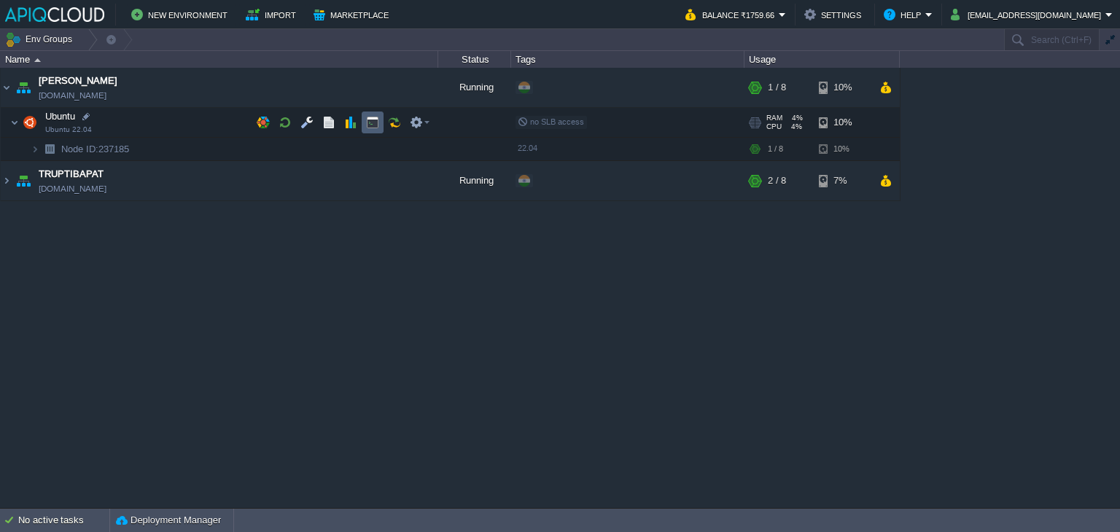
click at [369, 120] on button "button" at bounding box center [372, 122] width 13 height 13
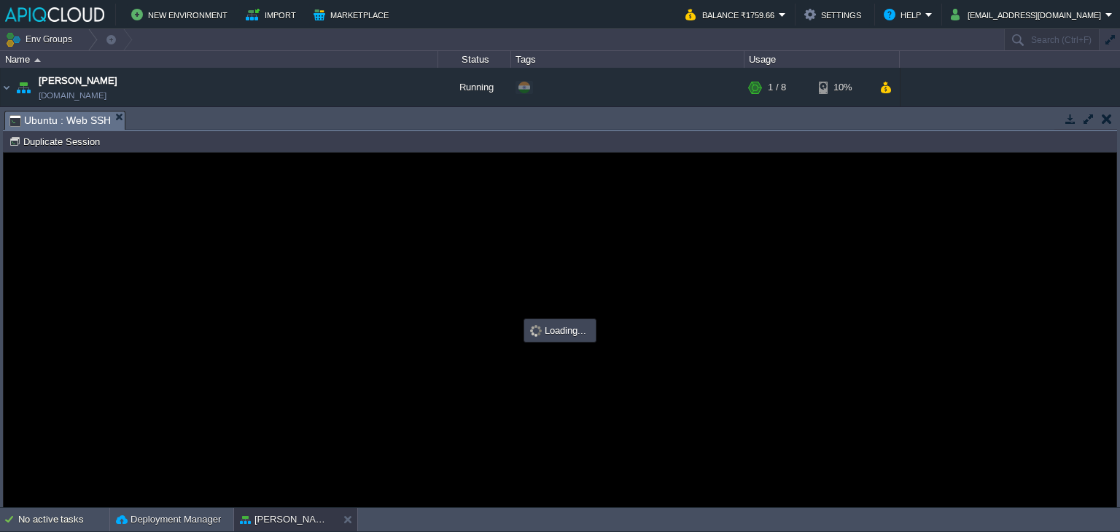
scroll to position [0, 0]
type input "#000000"
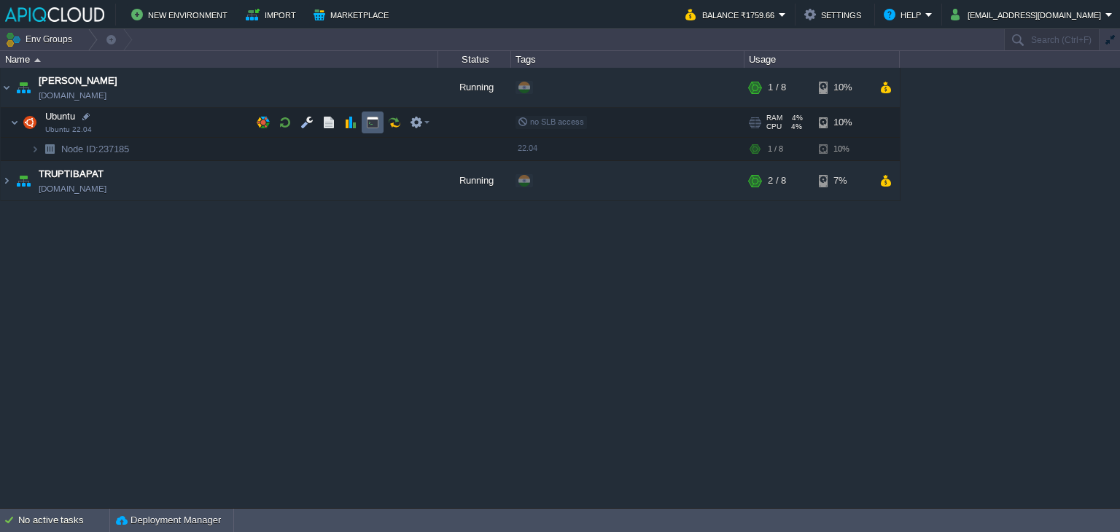
click at [371, 123] on button "button" at bounding box center [372, 122] width 13 height 13
